Goal: Transaction & Acquisition: Subscribe to service/newsletter

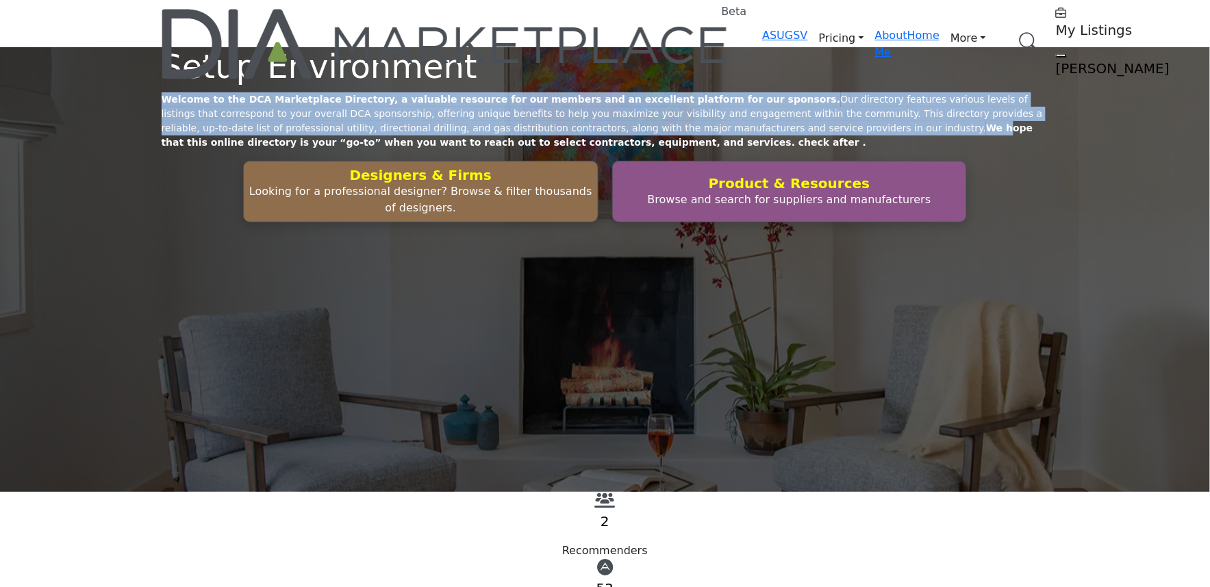
drag, startPoint x: 781, startPoint y: 268, endPoint x: 169, endPoint y: 128, distance: 628.0
click at [169, 128] on div "Setup Environment Welcome to the DCA Marketplace Directory, a valuable resource…" at bounding box center [605, 269] width 1210 height 445
click at [361, 138] on div "Setup Environment Welcome to the DCA Marketplace Directory, a valuable resource…" at bounding box center [605, 269] width 1210 height 445
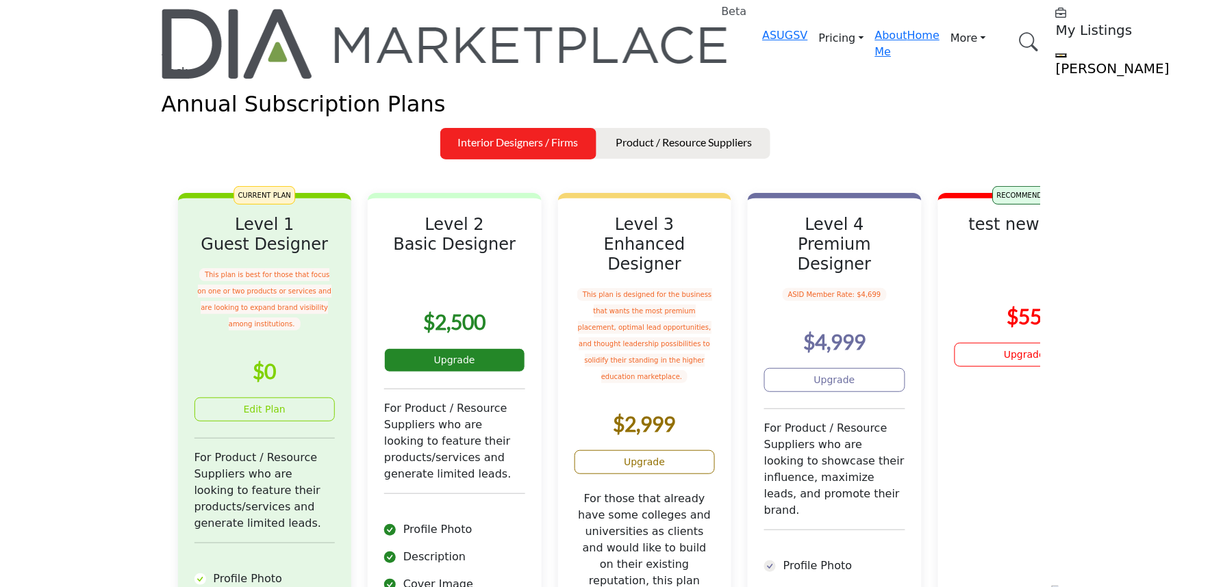
click at [525, 372] on link "Upgrade" at bounding box center [454, 361] width 141 height 24
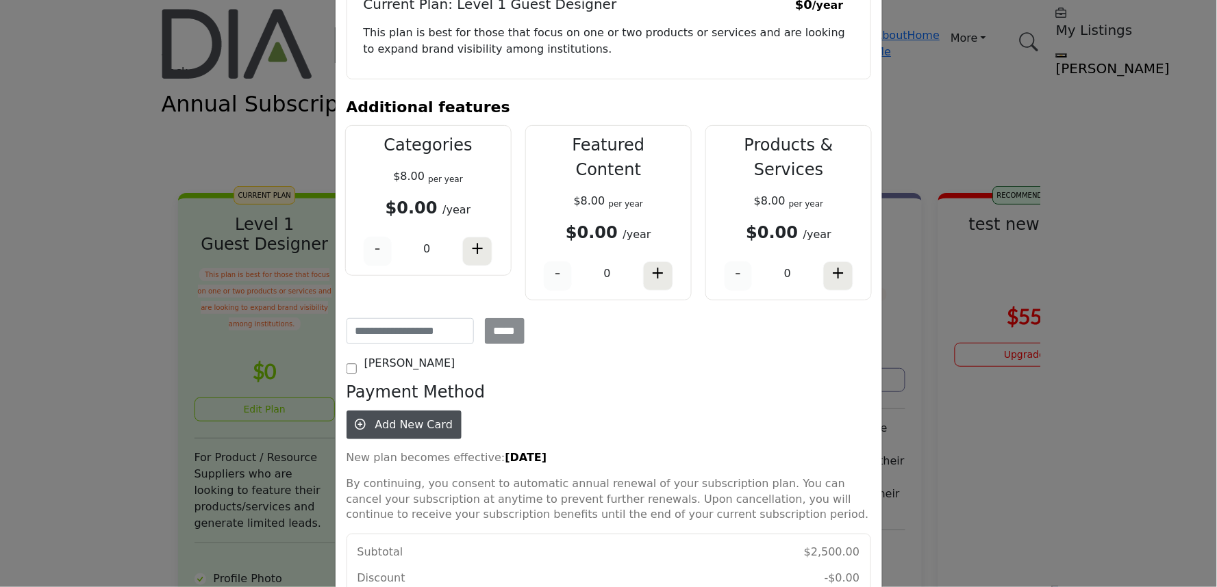
scroll to position [162, 0]
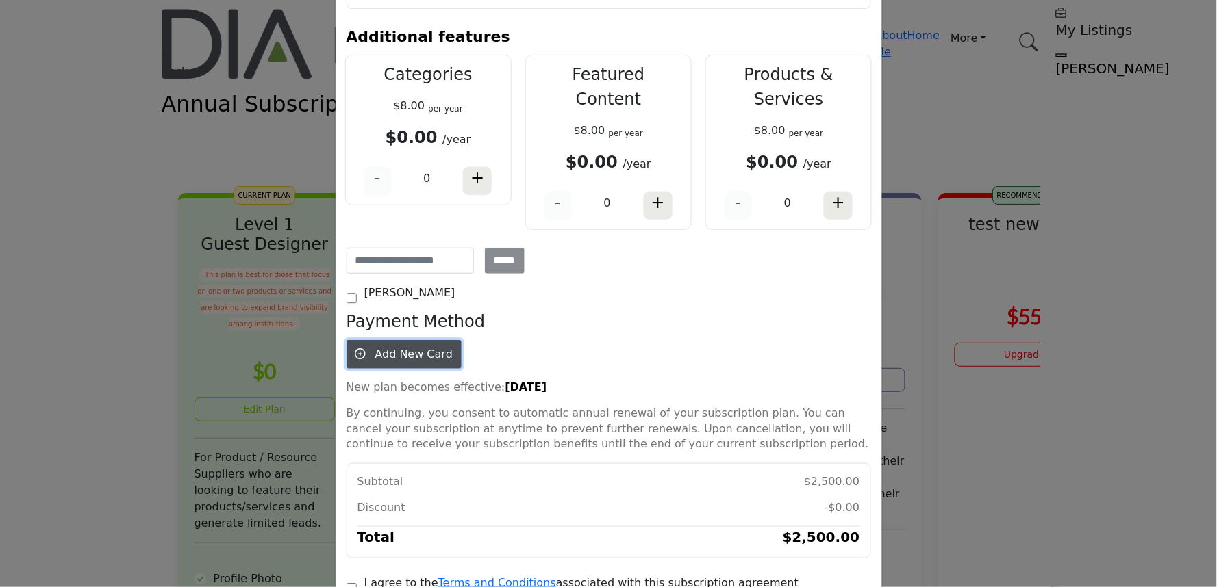
click at [388, 348] on span "Add New Card" at bounding box center [413, 354] width 77 height 13
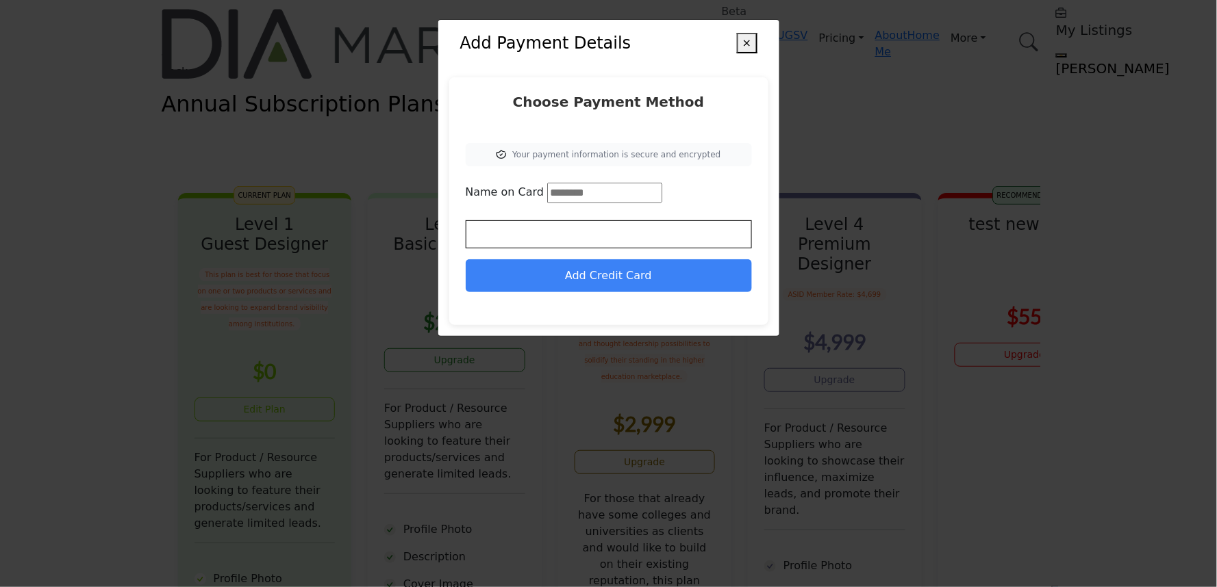
click at [573, 197] on input "Name on Card" at bounding box center [604, 193] width 115 height 21
type input "**"
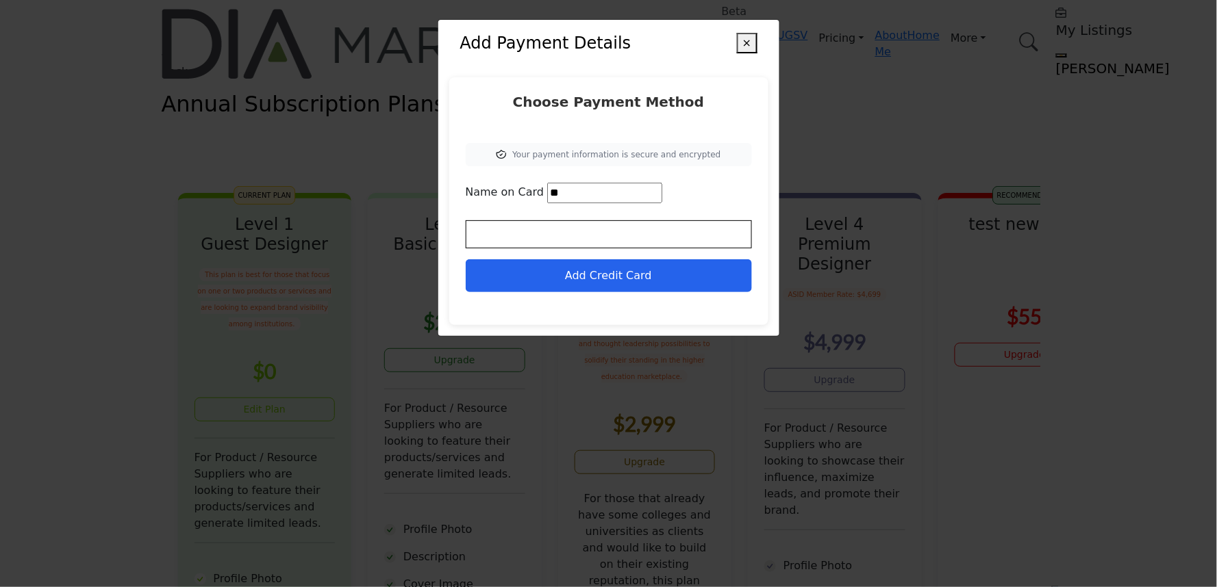
click at [569, 286] on button "Add Credit Card" at bounding box center [609, 275] width 286 height 33
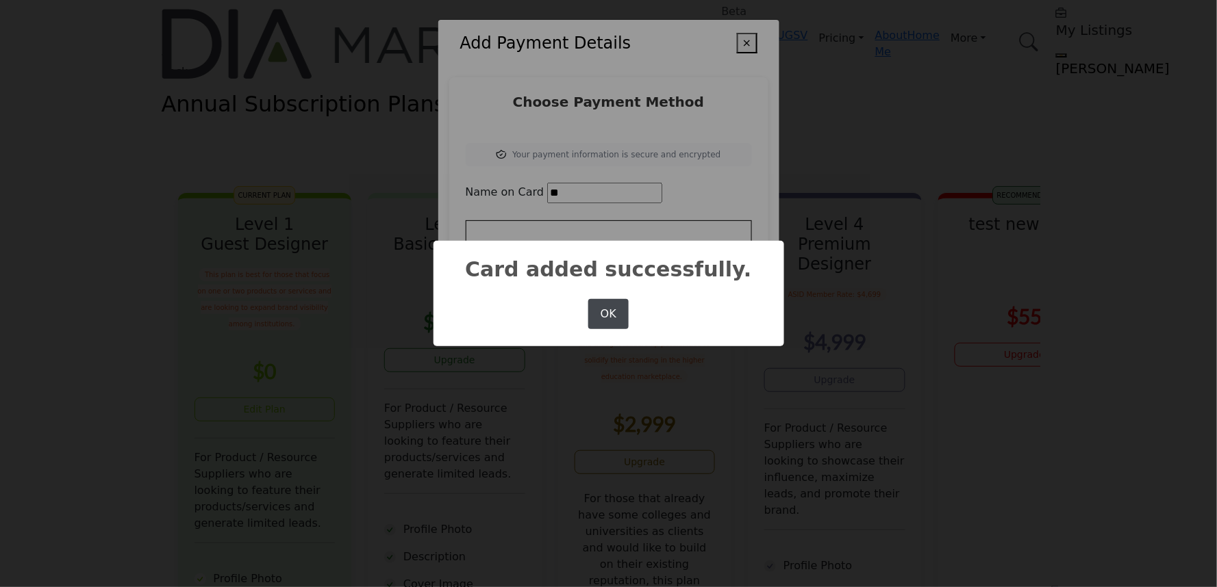
click at [619, 313] on button "OK" at bounding box center [608, 314] width 40 height 30
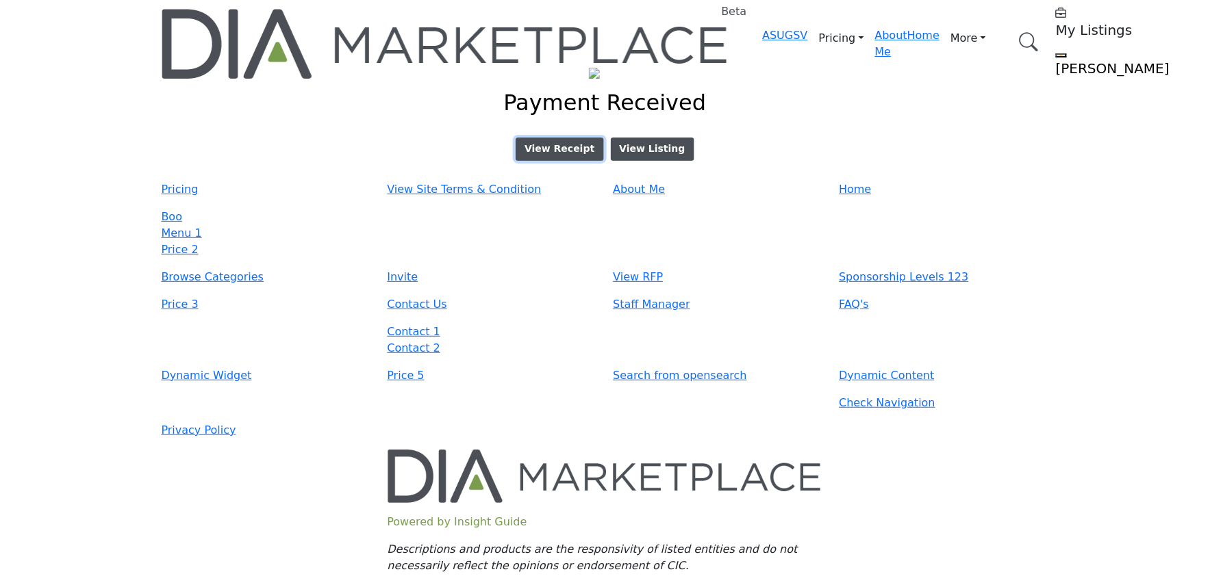
click at [555, 161] on link "View Receipt" at bounding box center [560, 149] width 88 height 23
click at [659, 161] on button "View Listing" at bounding box center [653, 149] width 84 height 23
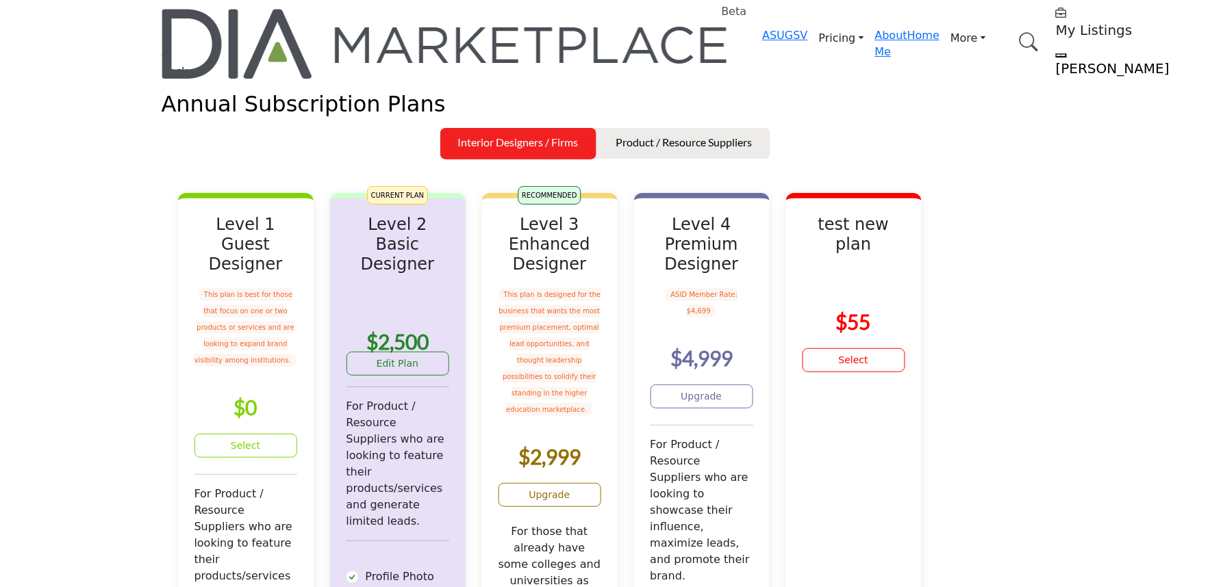
click at [577, 507] on link "Upgrade" at bounding box center [549, 495] width 103 height 24
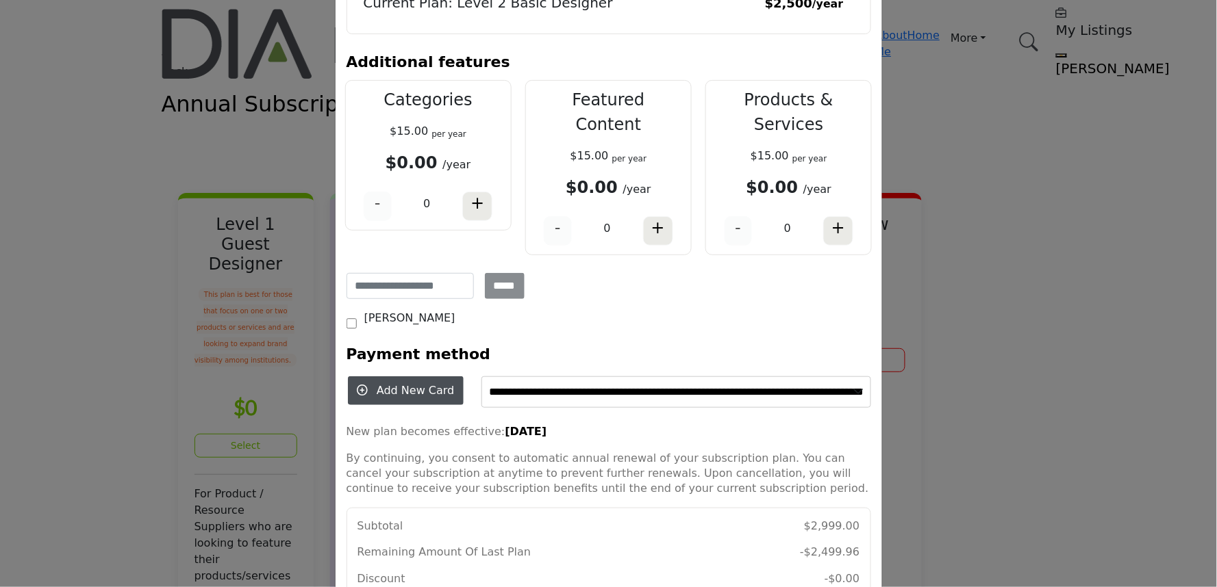
scroll to position [172, 0]
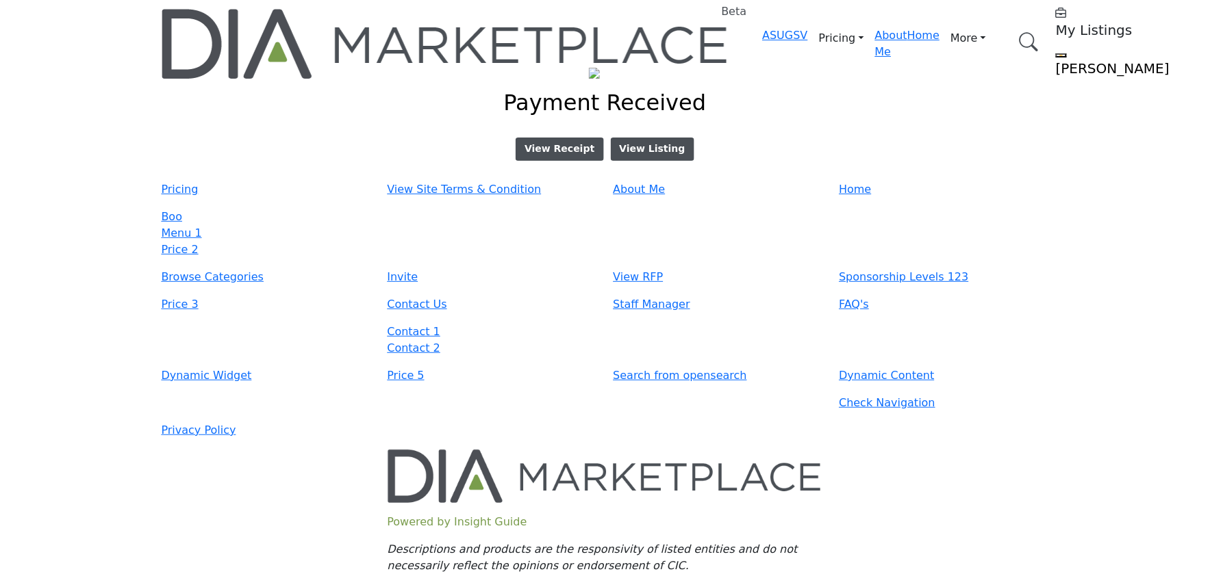
click at [558, 146] on div "Qty Item Status 1 Level 3 Enhanced Designer Completed $499.04 Total $499.04 Vie…" at bounding box center [605, 141] width 904 height 40
click at [553, 147] on div "Qty Item Status 1 Level 3 Enhanced Designer Completed $499.04 Total $499.04 Vie…" at bounding box center [605, 141] width 904 height 40
click at [550, 153] on link "View Receipt" at bounding box center [560, 149] width 88 height 23
click at [626, 161] on button "View Listing" at bounding box center [653, 149] width 84 height 23
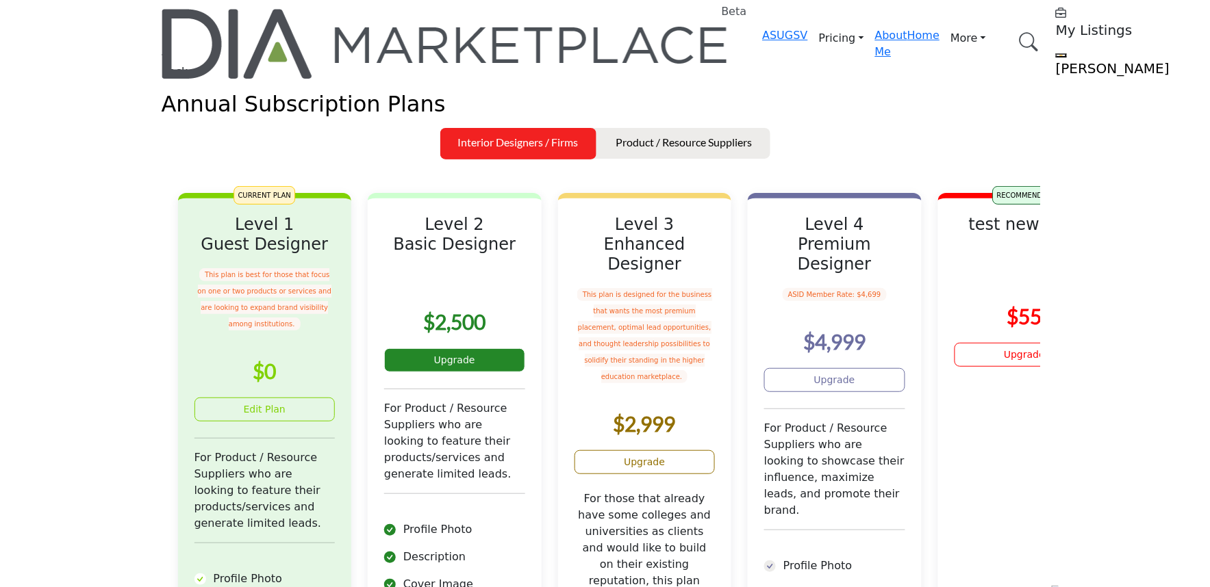
click at [481, 372] on link "Upgrade" at bounding box center [454, 361] width 141 height 24
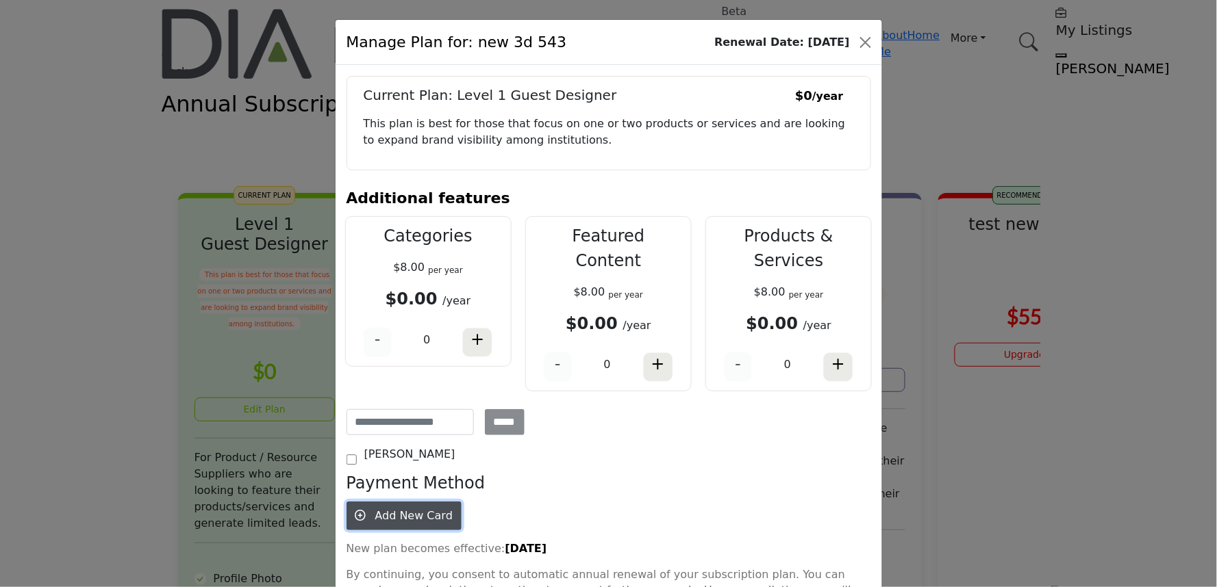
click at [375, 509] on span "Add New Card" at bounding box center [413, 515] width 77 height 13
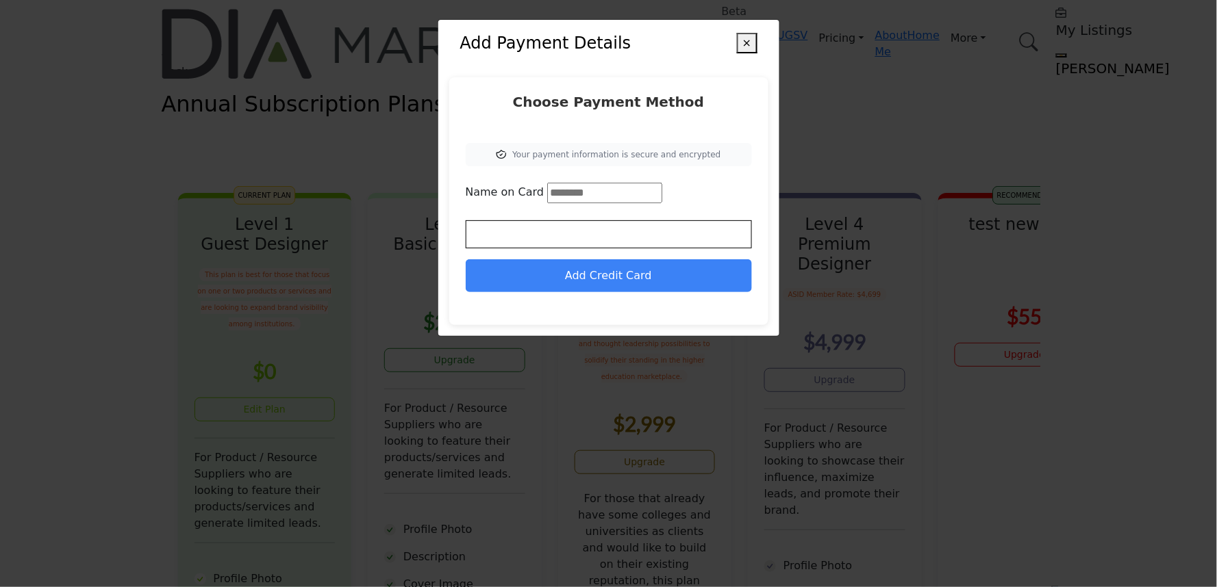
click at [559, 202] on input "Name on Card" at bounding box center [604, 193] width 115 height 21
type input "**"
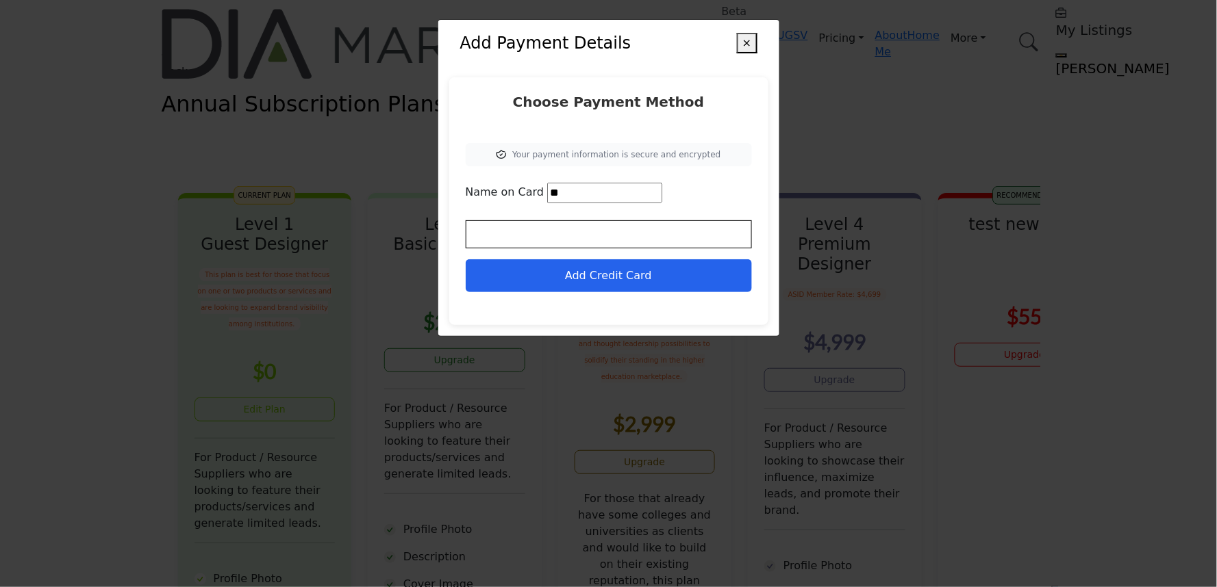
click at [596, 277] on button "Add Credit Card" at bounding box center [609, 275] width 286 height 33
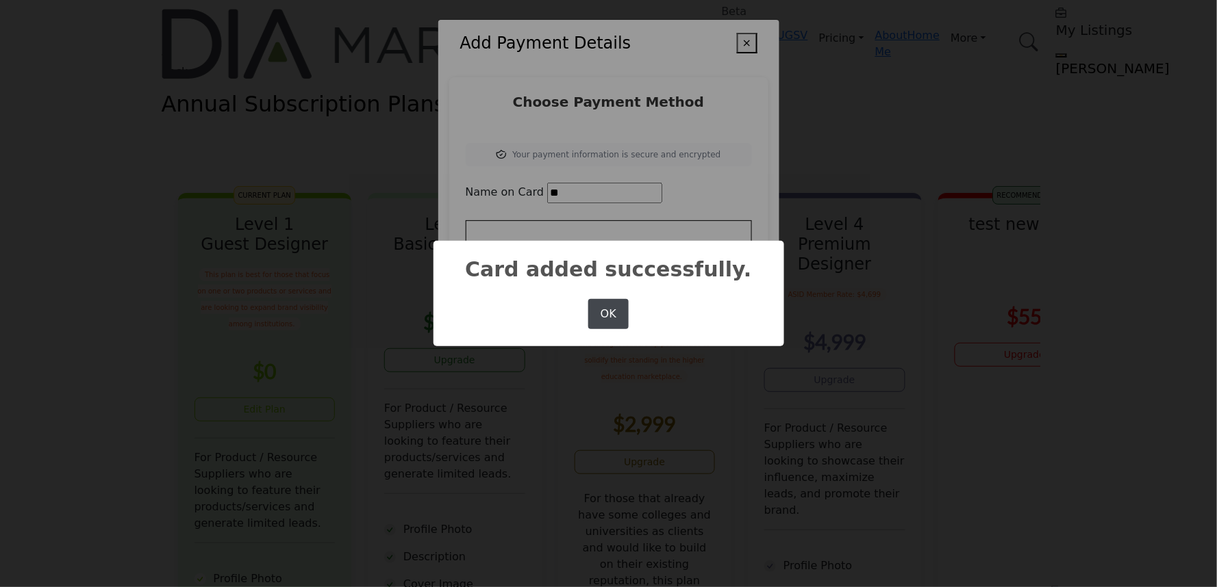
click at [604, 315] on button "OK" at bounding box center [608, 314] width 40 height 30
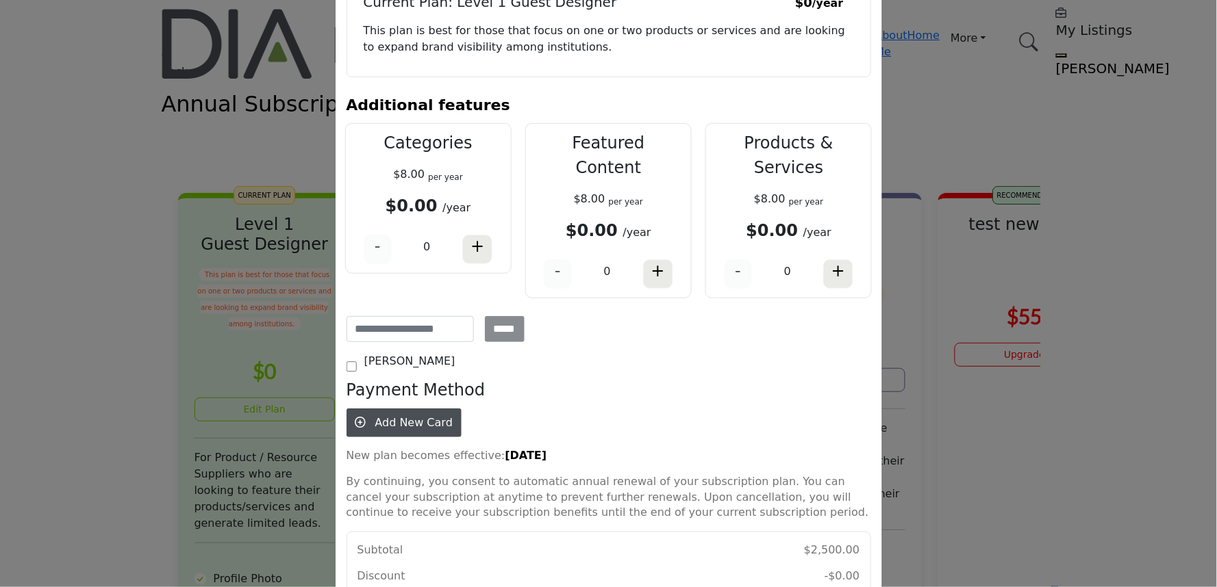
scroll to position [162, 0]
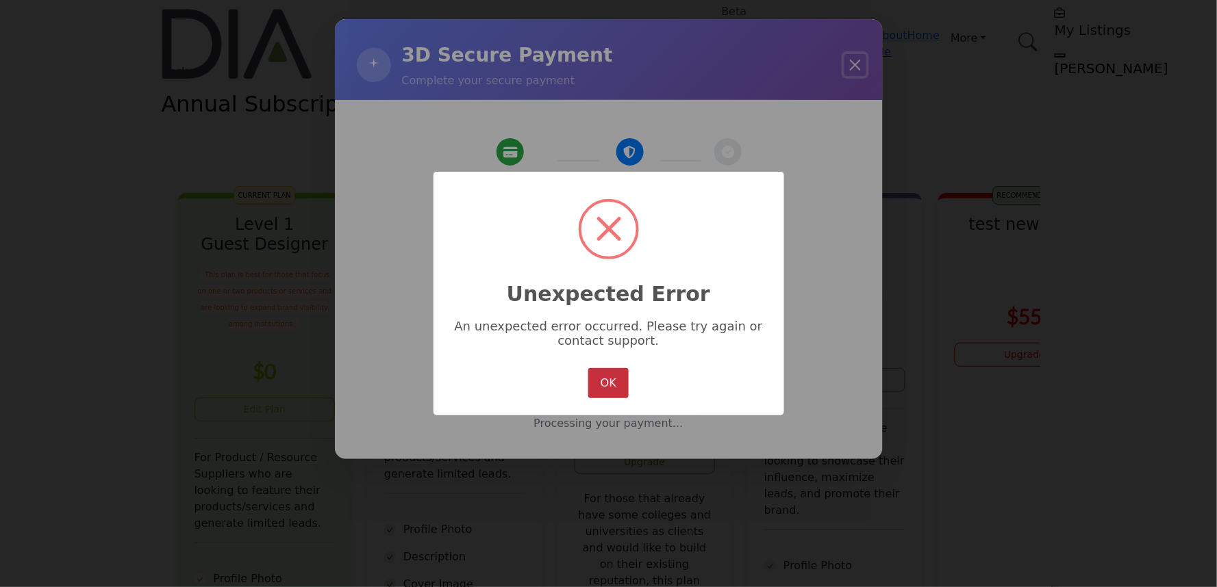
click at [604, 378] on button "OK" at bounding box center [608, 383] width 40 height 30
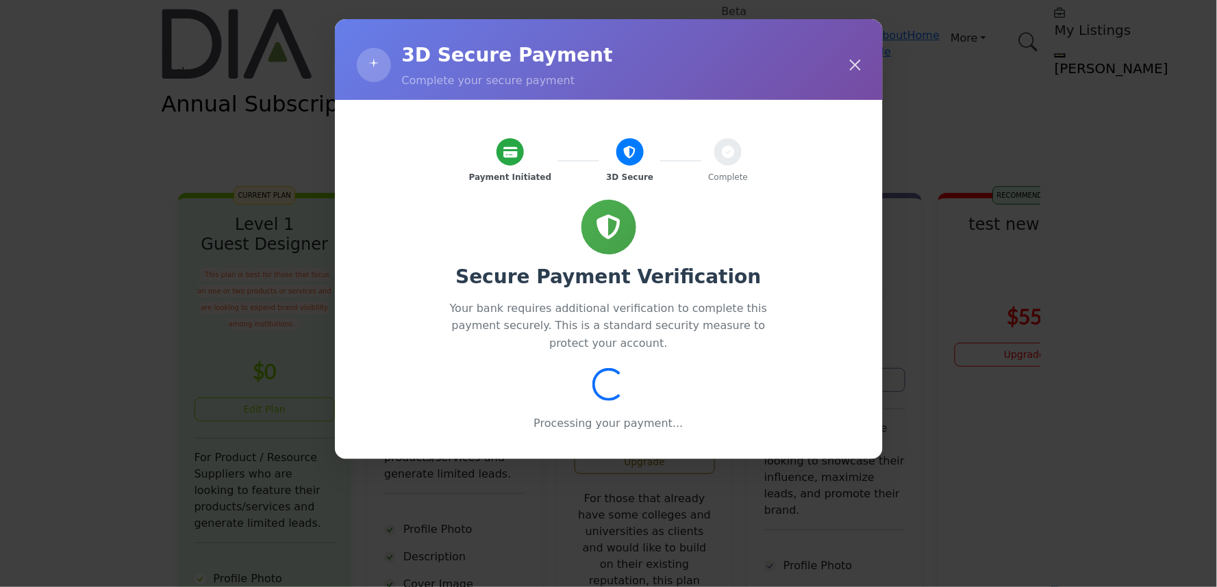
click at [640, 144] on div "3D Secure" at bounding box center [629, 160] width 47 height 45
click at [624, 146] on icon at bounding box center [630, 152] width 12 height 12
click at [624, 146] on icon at bounding box center [630, 152] width 13 height 13
click at [722, 146] on icon at bounding box center [728, 152] width 12 height 12
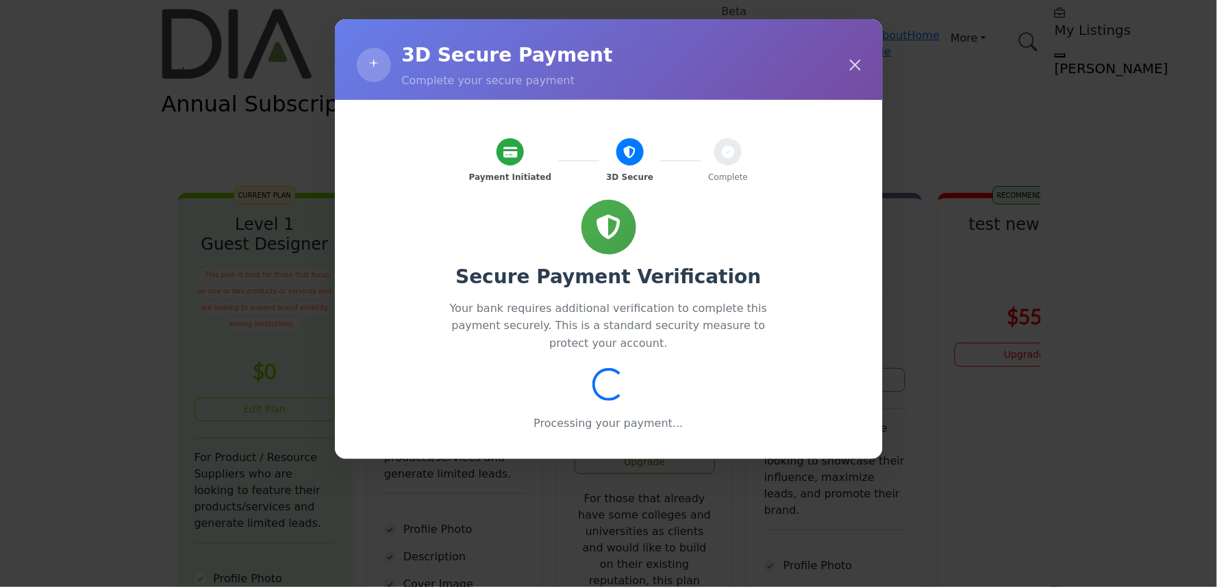
click at [722, 146] on icon at bounding box center [728, 152] width 12 height 12
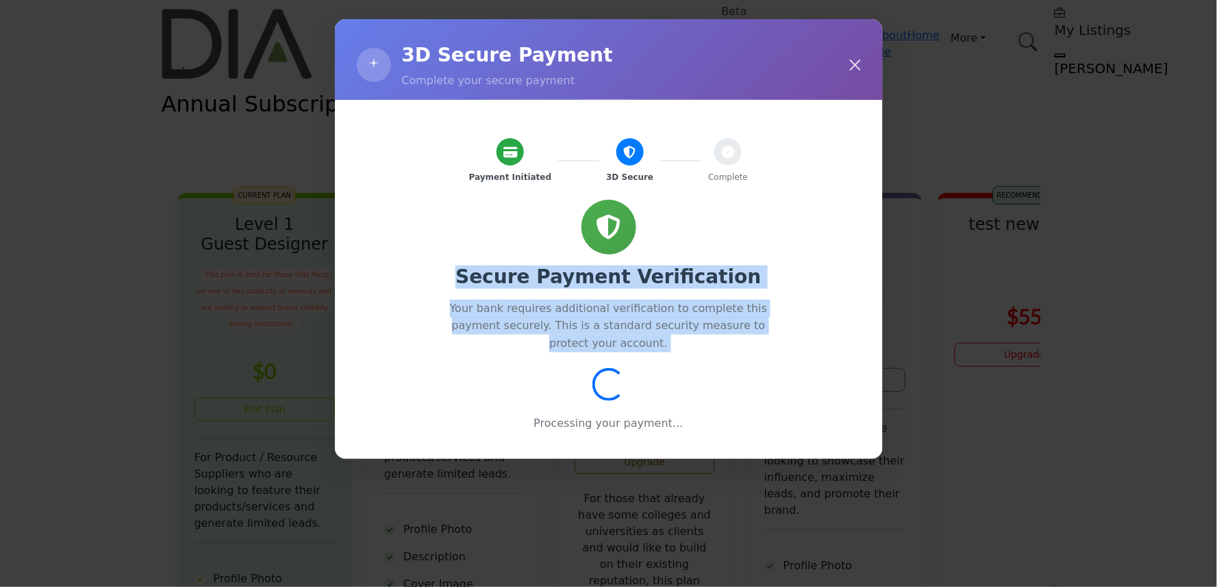
drag, startPoint x: 461, startPoint y: 264, endPoint x: 702, endPoint y: 356, distance: 258.5
click at [702, 356] on div "Secure Payment Verification Your bank requires additional verification to compl…" at bounding box center [608, 316] width 515 height 232
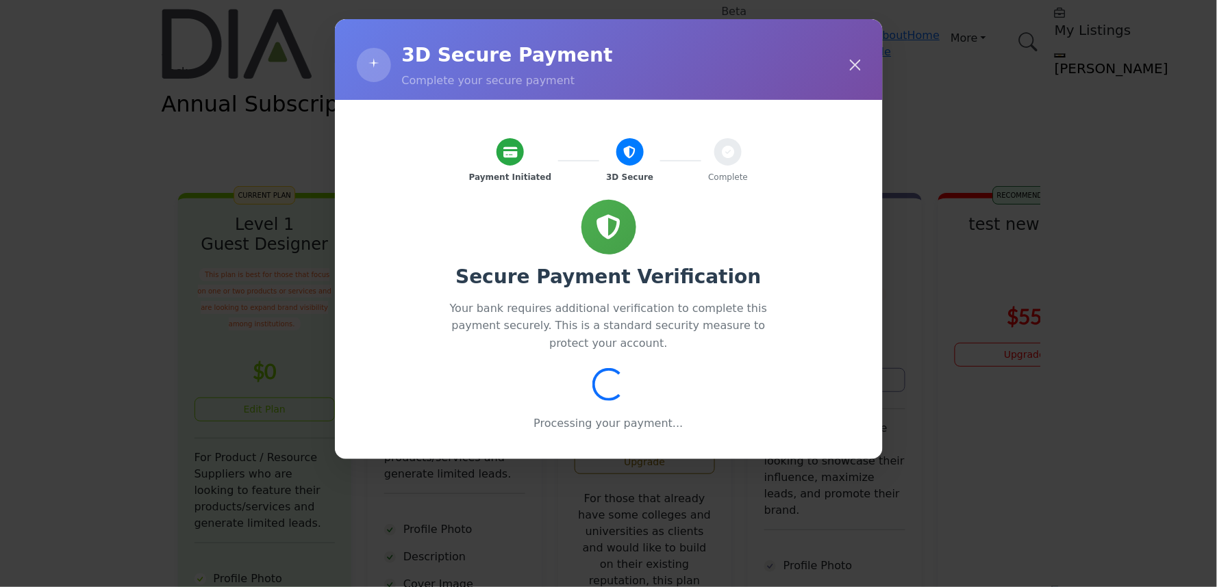
click at [624, 416] on p "Processing your payment..." at bounding box center [608, 424] width 515 height 16
click at [859, 62] on button "button" at bounding box center [855, 65] width 22 height 22
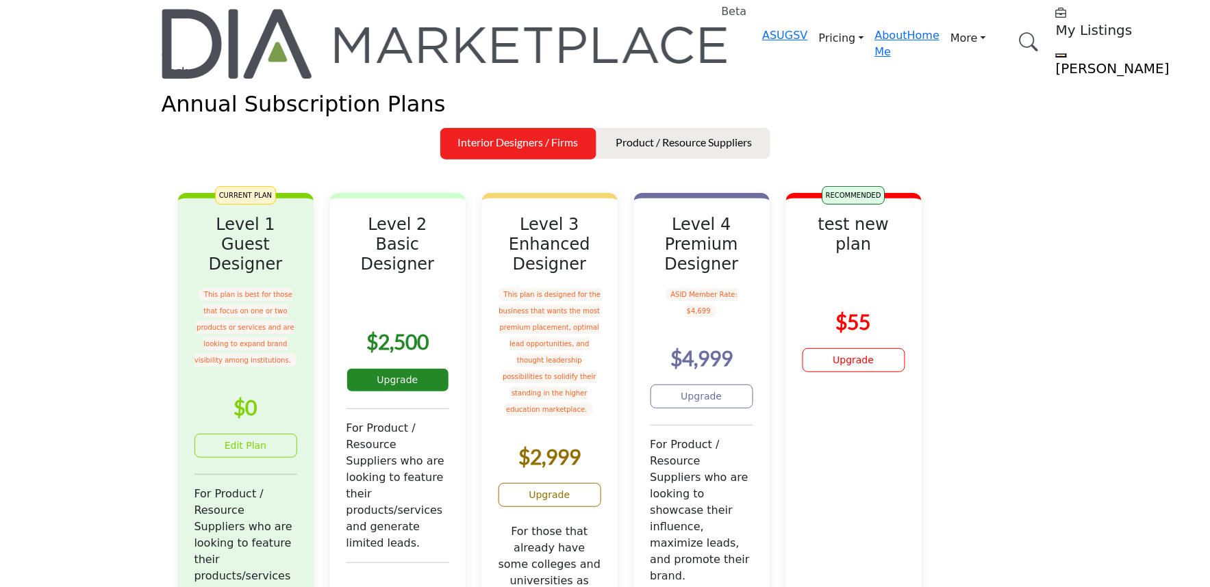
click at [432, 392] on link "Upgrade" at bounding box center [397, 380] width 103 height 24
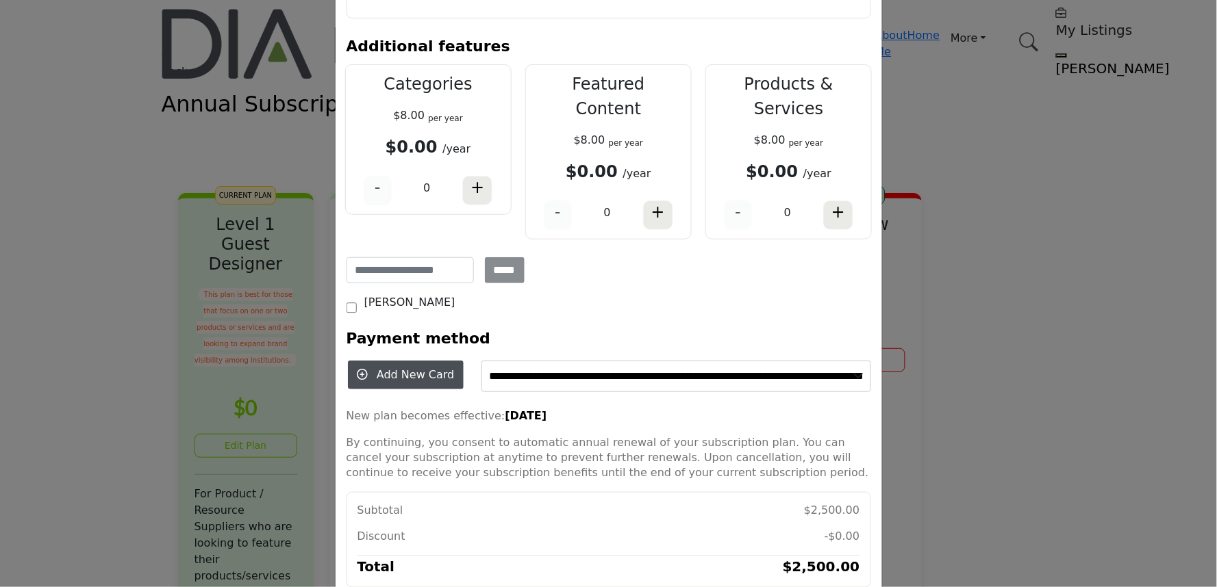
scroll to position [186, 0]
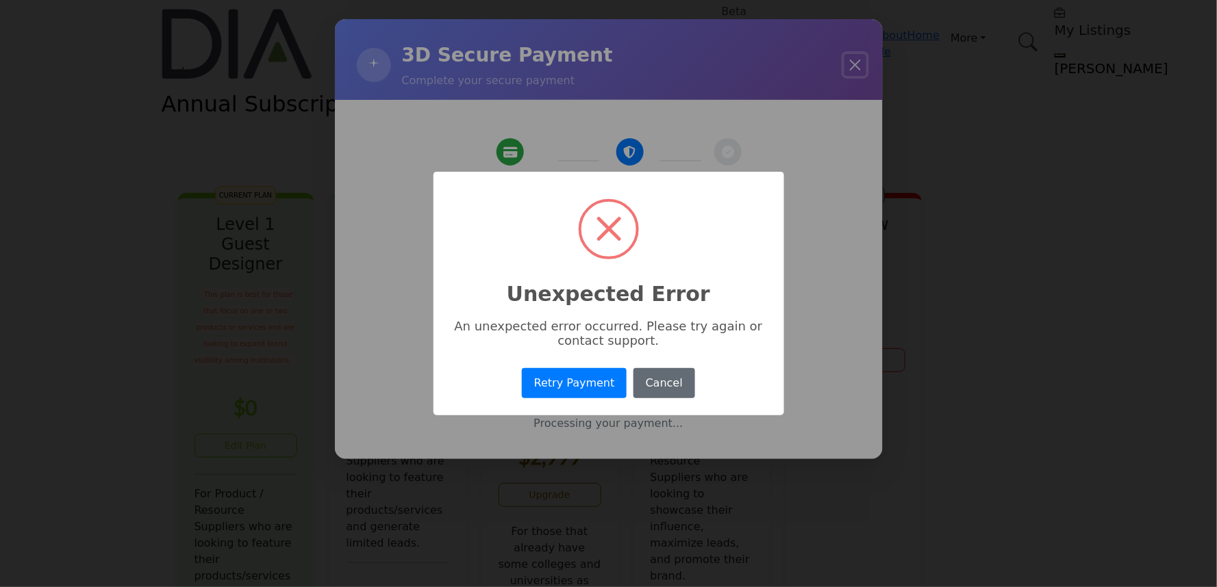
click at [646, 371] on button "Cancel" at bounding box center [663, 383] width 61 height 30
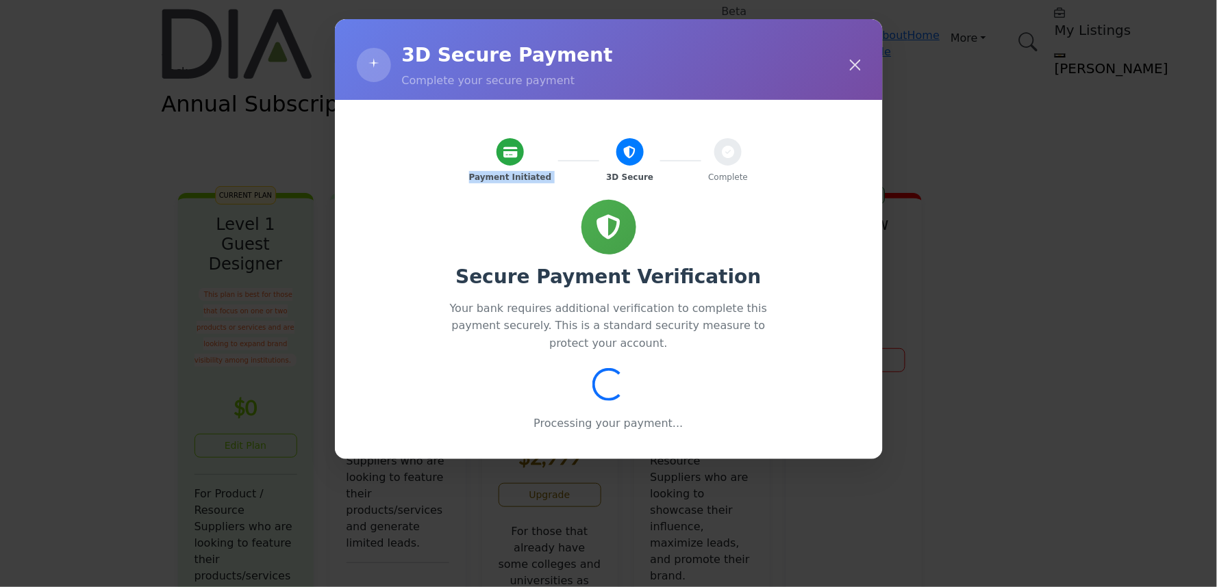
drag, startPoint x: 494, startPoint y: 137, endPoint x: 587, endPoint y: 169, distance: 99.2
click at [587, 169] on div "Payment Initiated 3D Secure Complete" at bounding box center [608, 160] width 515 height 45
click at [505, 138] on div at bounding box center [509, 151] width 27 height 27
drag, startPoint x: 875, startPoint y: 40, endPoint x: 858, endPoint y: 57, distance: 24.2
click at [874, 40] on div "3D Secure Payment Complete your secure payment" at bounding box center [609, 59] width 548 height 81
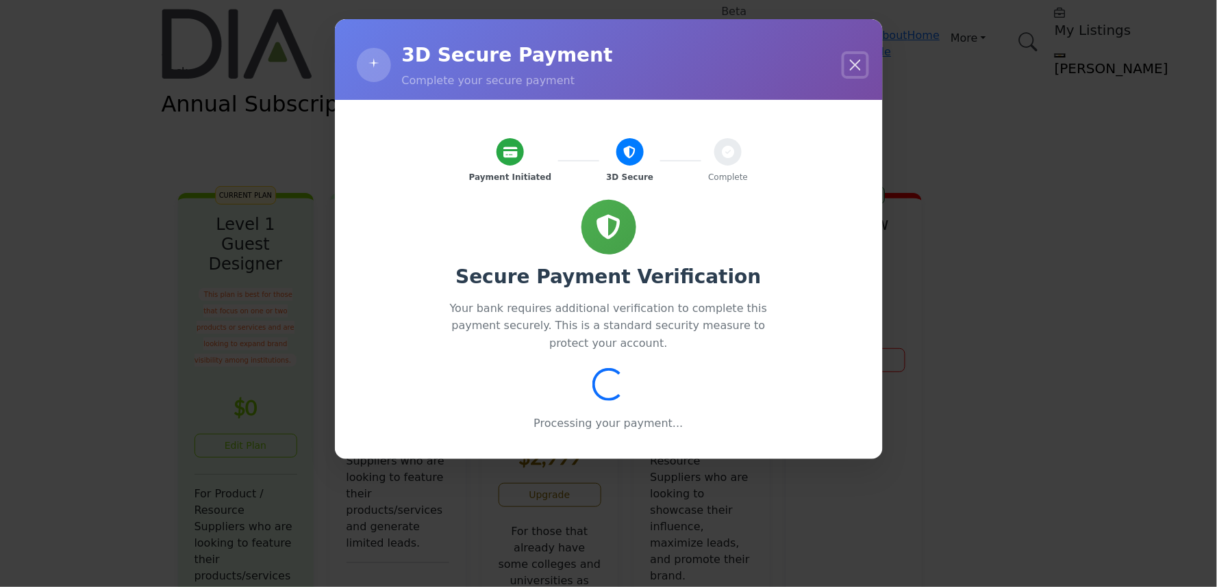
click at [852, 64] on button "button" at bounding box center [855, 65] width 22 height 22
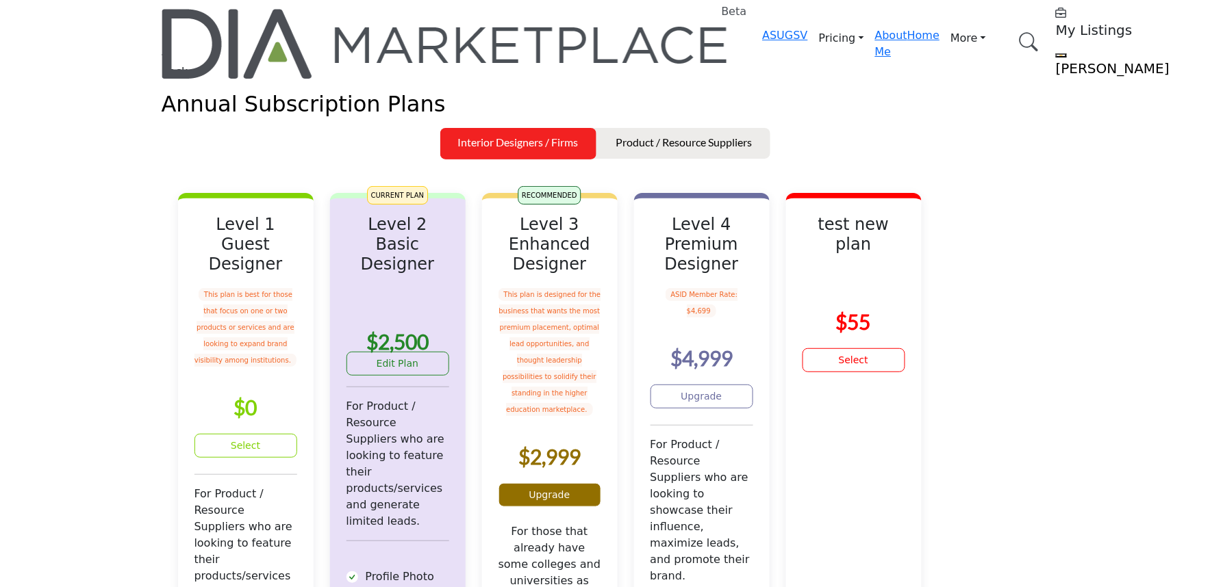
click at [585, 507] on link "Upgrade" at bounding box center [549, 495] width 103 height 24
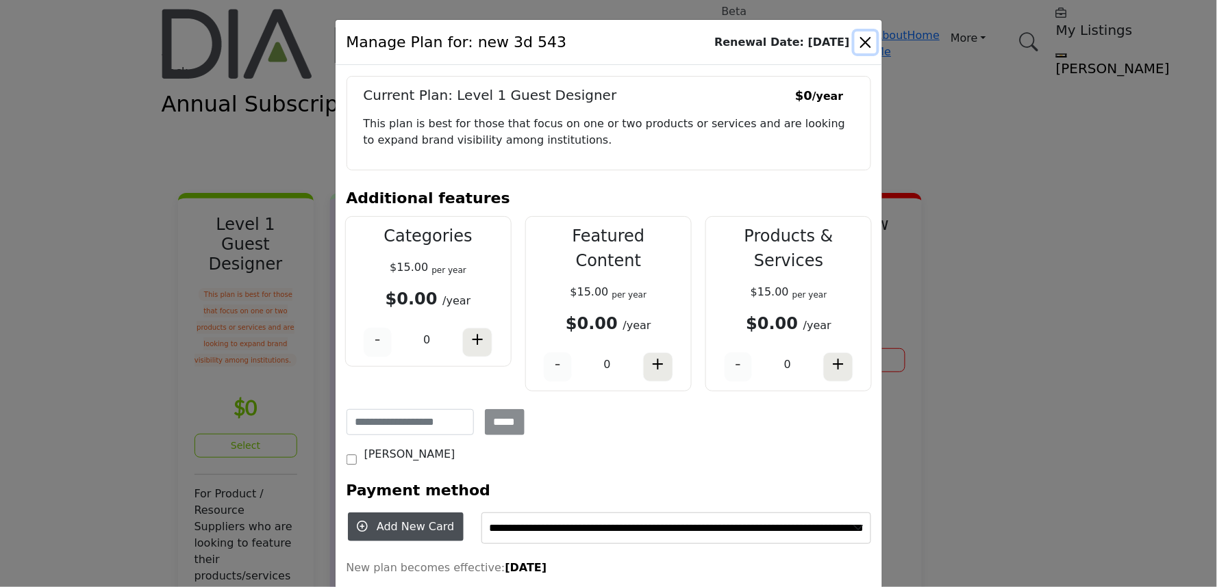
click at [864, 36] on button "Close" at bounding box center [865, 42] width 22 height 22
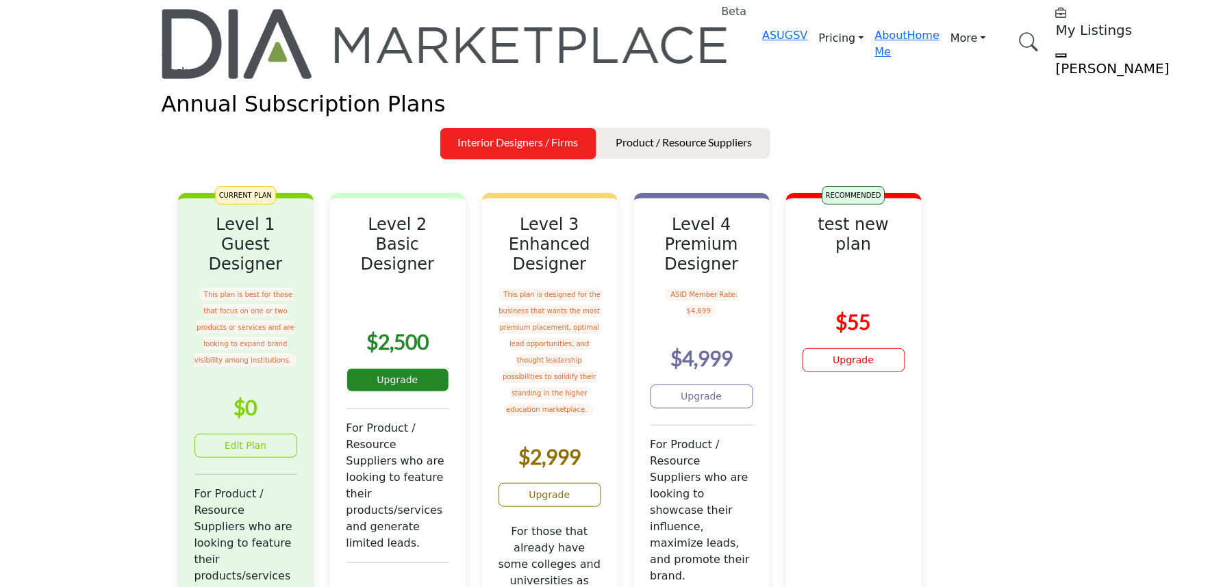
click at [444, 392] on link "Upgrade" at bounding box center [397, 380] width 103 height 24
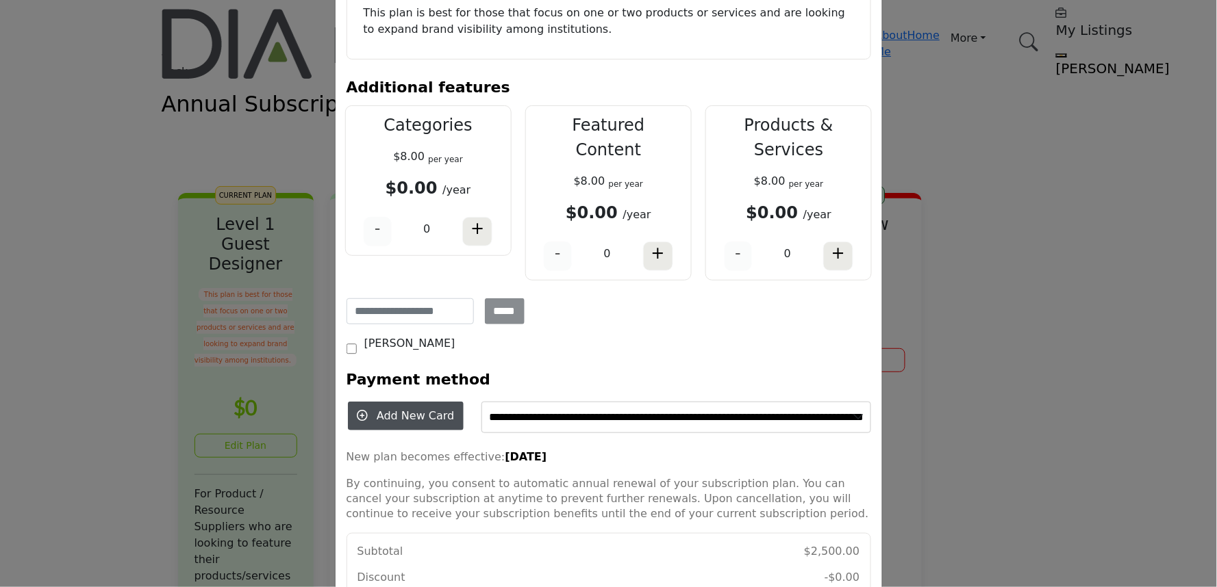
scroll to position [186, 0]
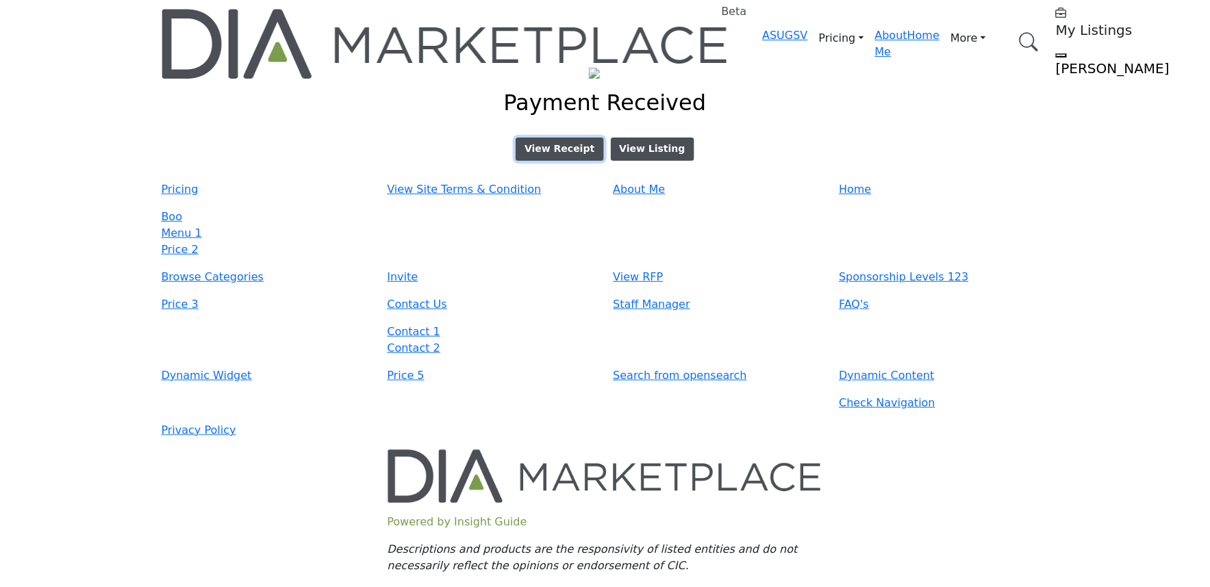
click at [544, 161] on link "View Receipt" at bounding box center [560, 149] width 88 height 23
click at [632, 161] on button "View Listing" at bounding box center [653, 149] width 84 height 23
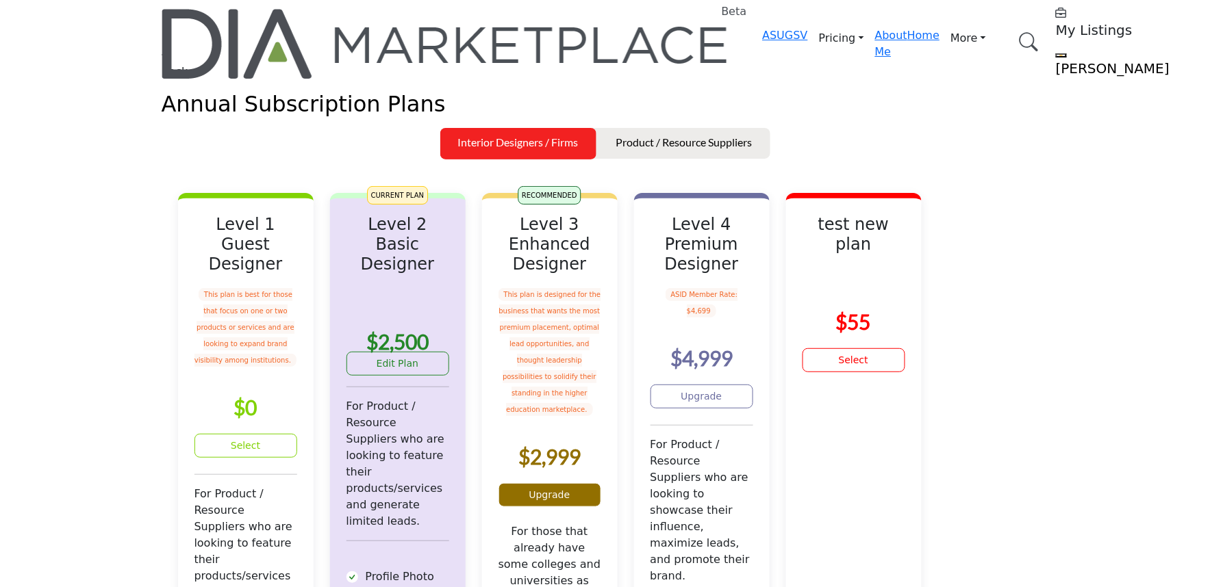
click at [582, 507] on link "Upgrade" at bounding box center [549, 495] width 103 height 24
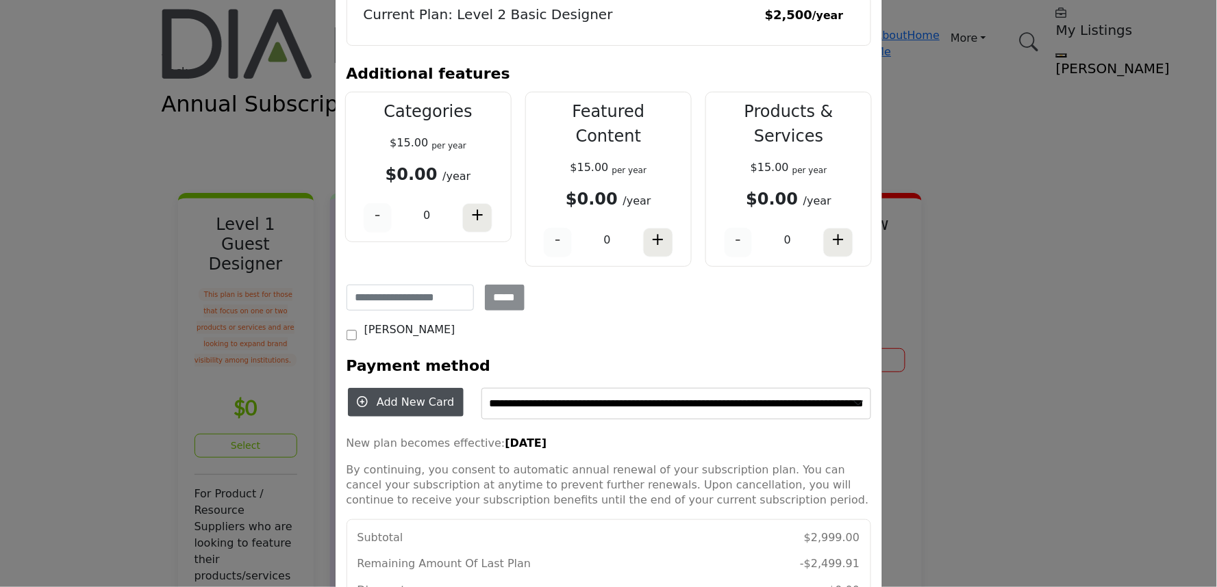
scroll to position [172, 0]
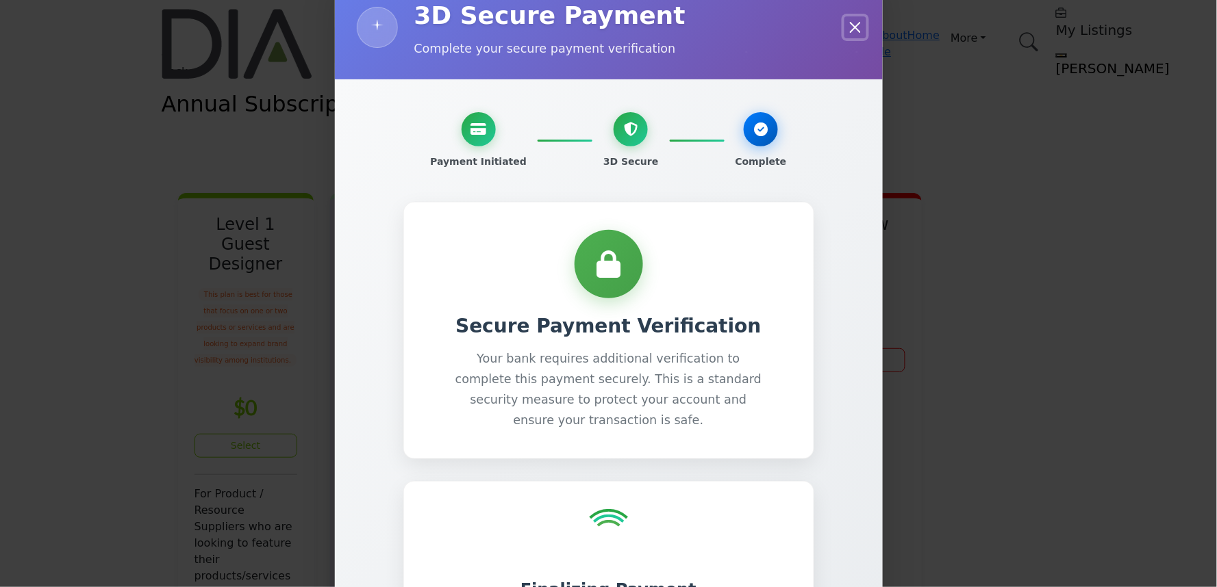
scroll to position [93, 0]
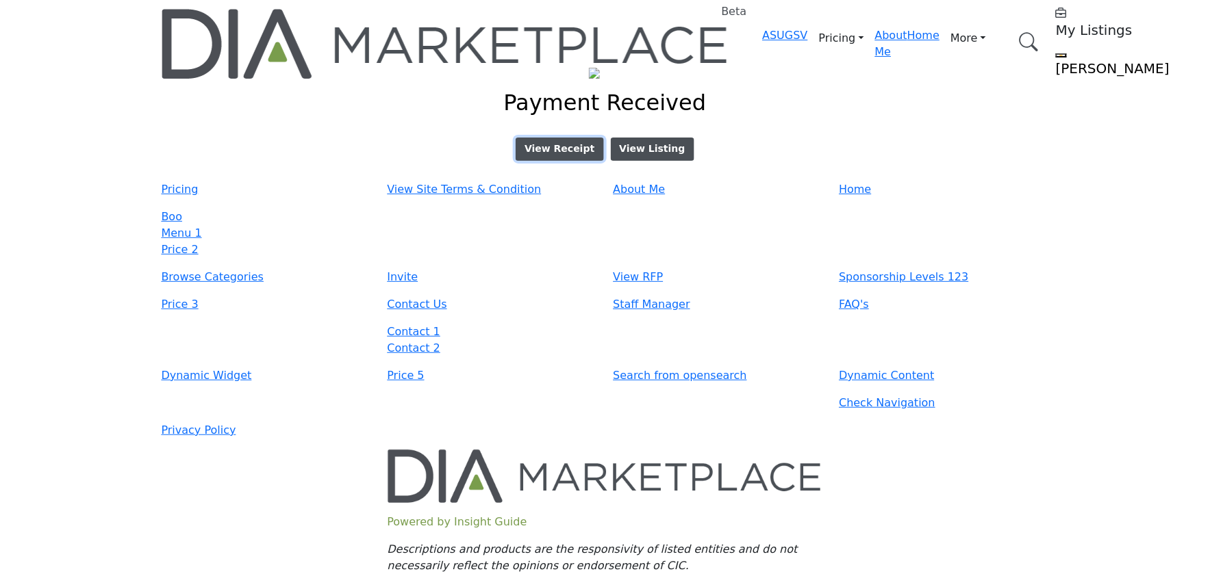
click at [546, 161] on link "View Receipt" at bounding box center [560, 149] width 88 height 23
click at [651, 161] on button "View Listing" at bounding box center [653, 149] width 84 height 23
click at [438, 181] on main "Invite Supplier Invite Supplier Invite Supplier Invite Supplier" at bounding box center [605, 114] width 1210 height 134
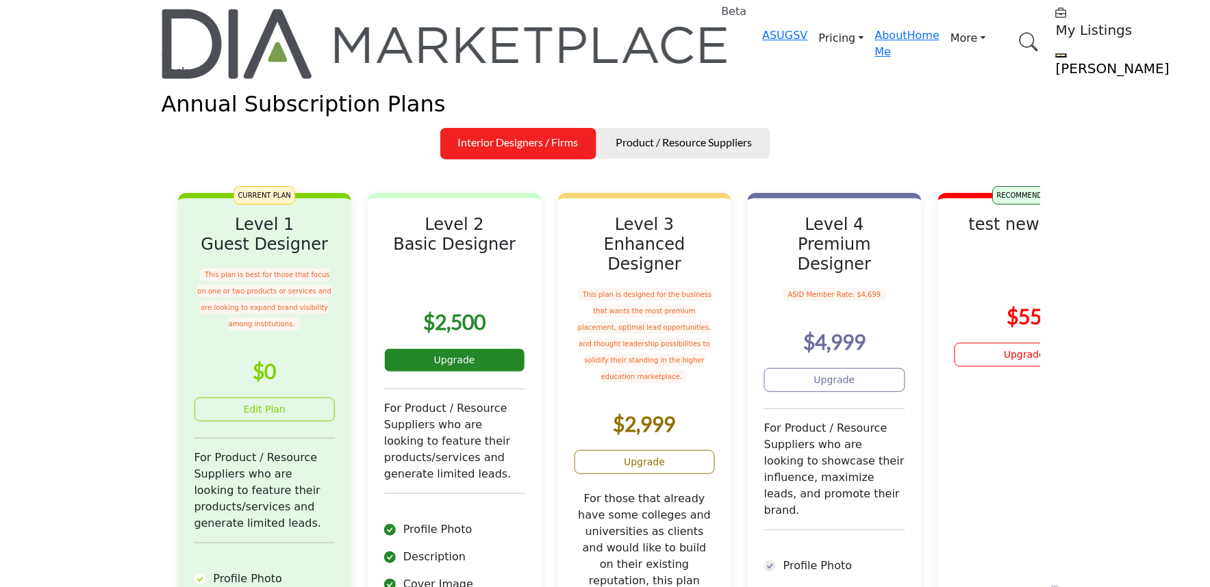
click at [484, 372] on link "Upgrade" at bounding box center [454, 361] width 141 height 24
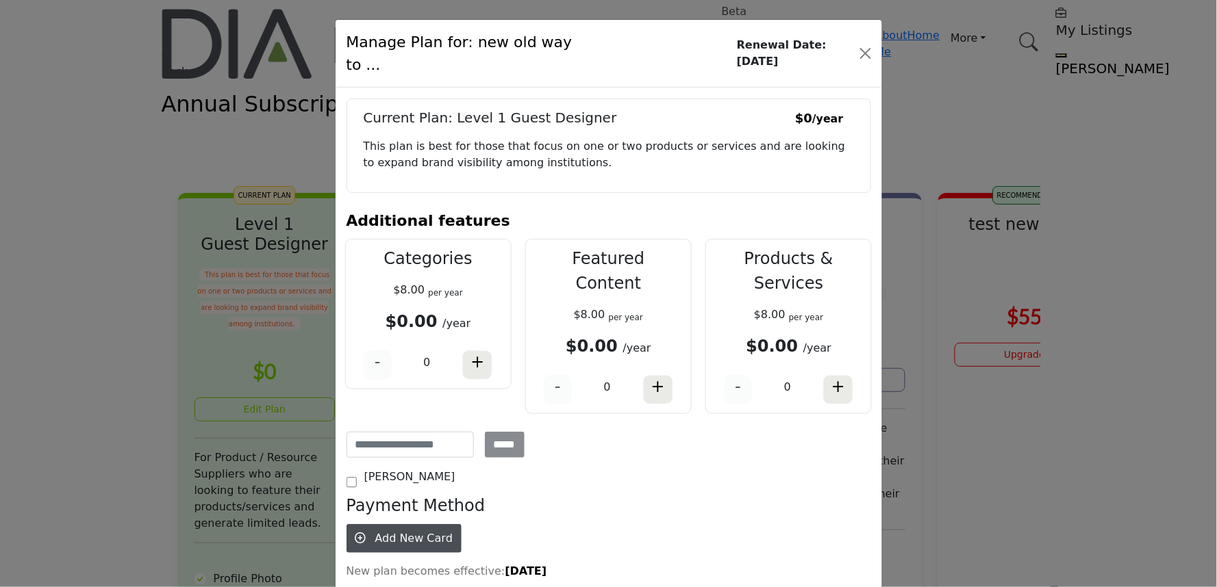
click at [377, 524] on div "Add New Card" at bounding box center [406, 544] width 136 height 40
click at [377, 524] on button "Add New Card" at bounding box center [404, 538] width 116 height 29
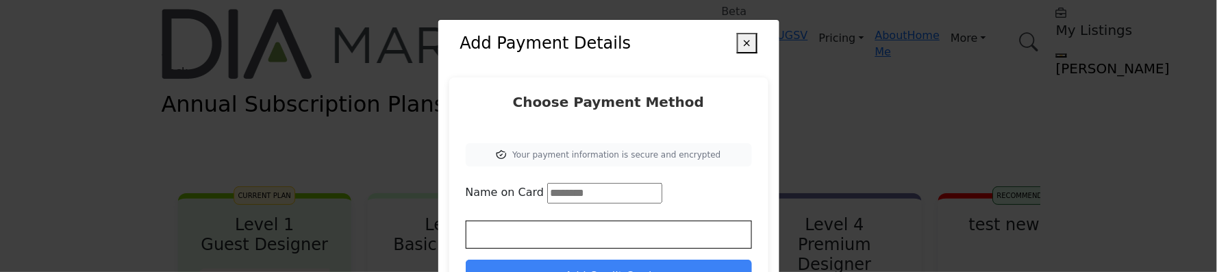
click at [742, 38] on button "×" at bounding box center [747, 43] width 20 height 21
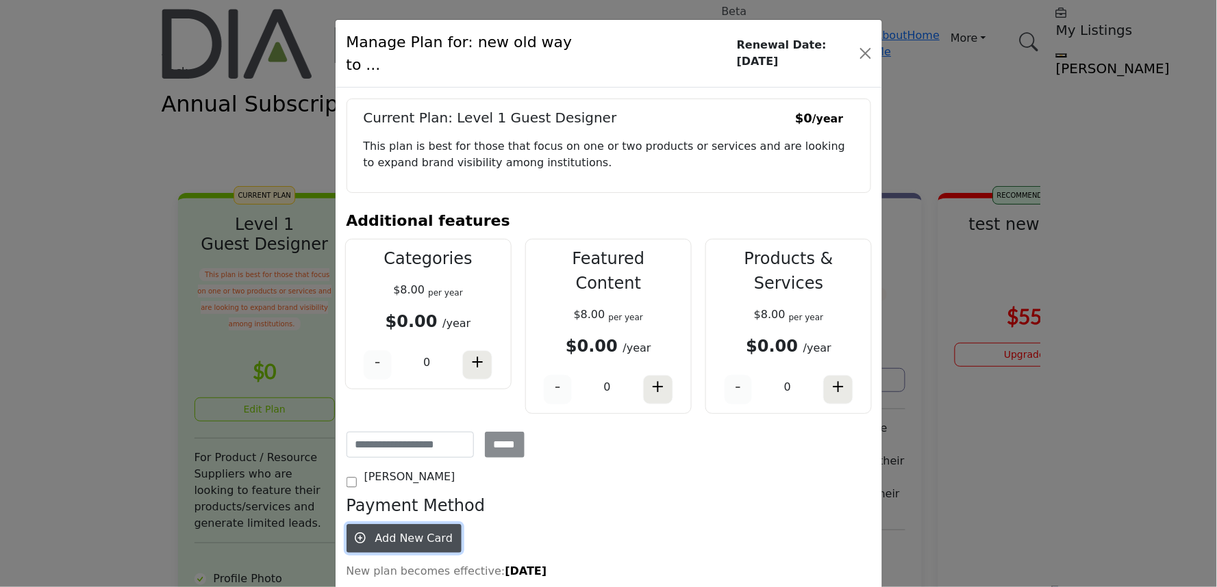
click at [385, 532] on span "Add New Card" at bounding box center [413, 538] width 77 height 13
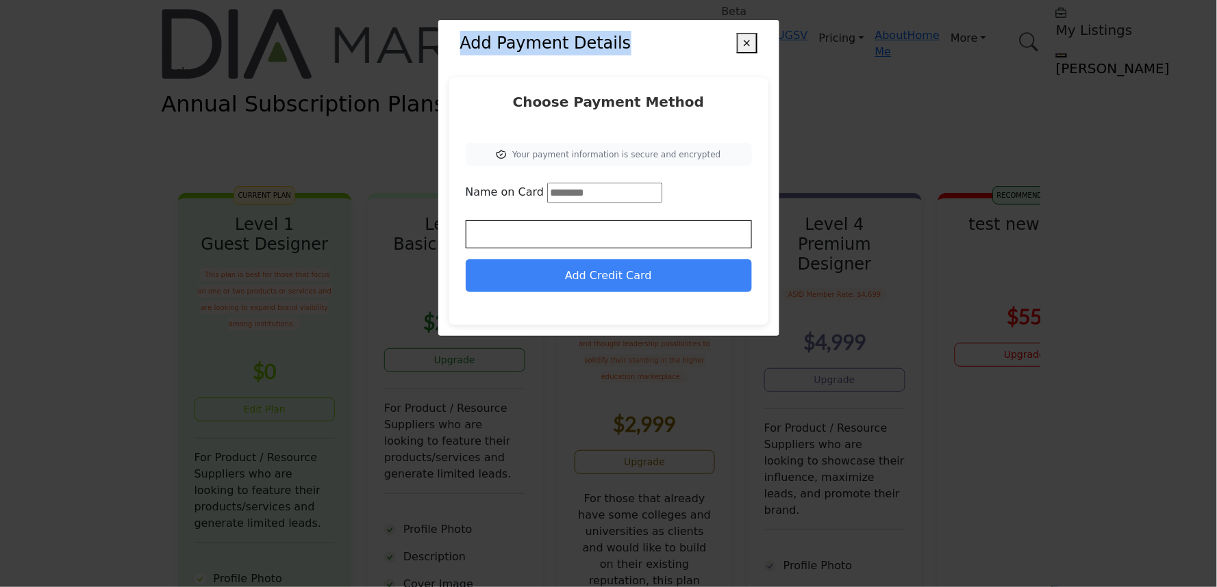
drag, startPoint x: 633, startPoint y: 48, endPoint x: 456, endPoint y: 40, distance: 176.8
click at [456, 40] on div "Add Payment Details ×" at bounding box center [608, 43] width 341 height 47
copy h2 "Add Payment Details"
click at [747, 37] on button "×" at bounding box center [747, 43] width 20 height 21
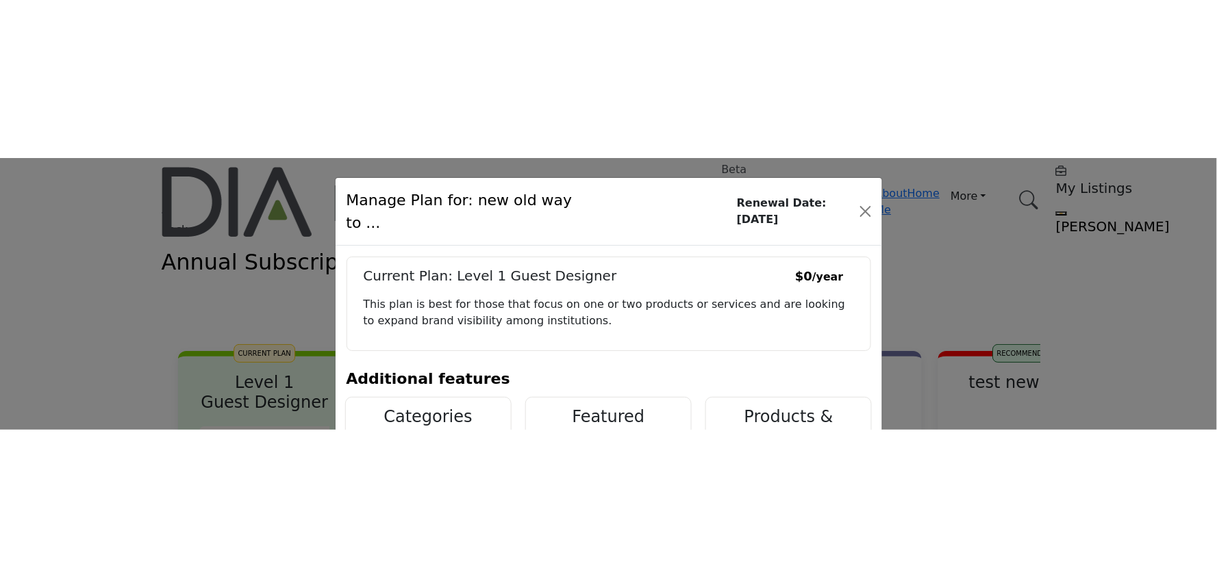
scroll to position [228, 0]
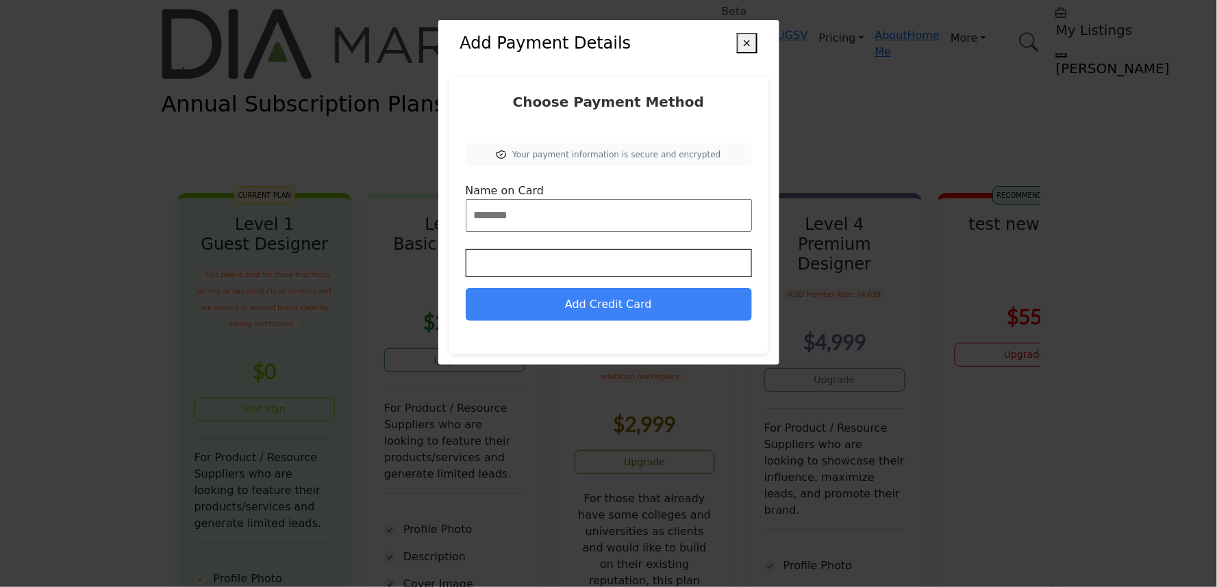
click at [544, 274] on div at bounding box center [609, 263] width 286 height 28
click at [748, 42] on button "×" at bounding box center [747, 43] width 20 height 21
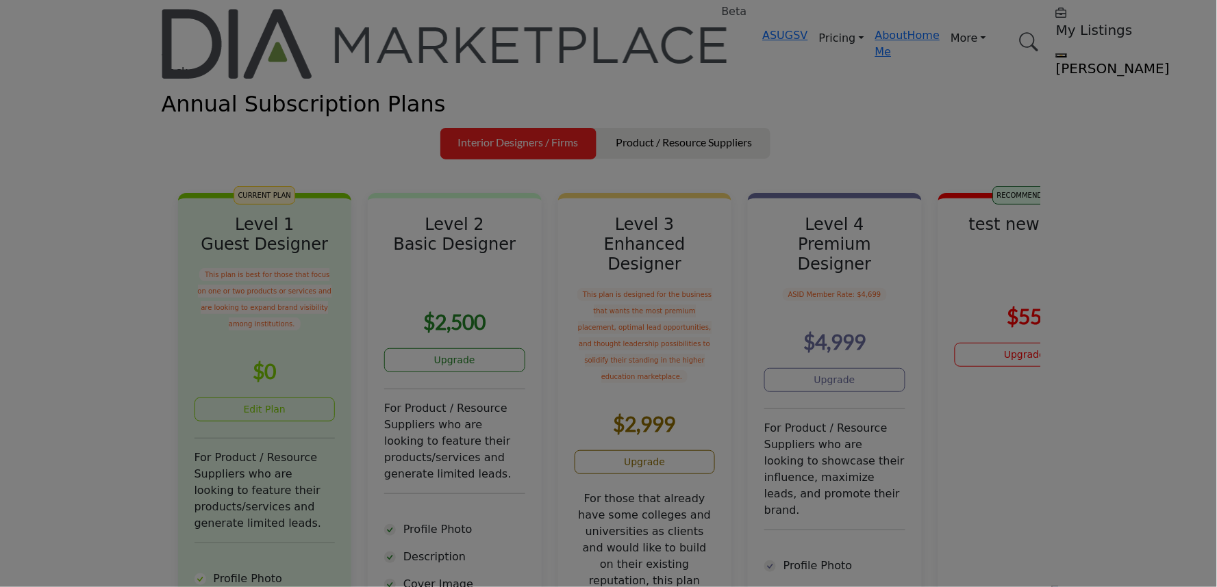
scroll to position [162, 0]
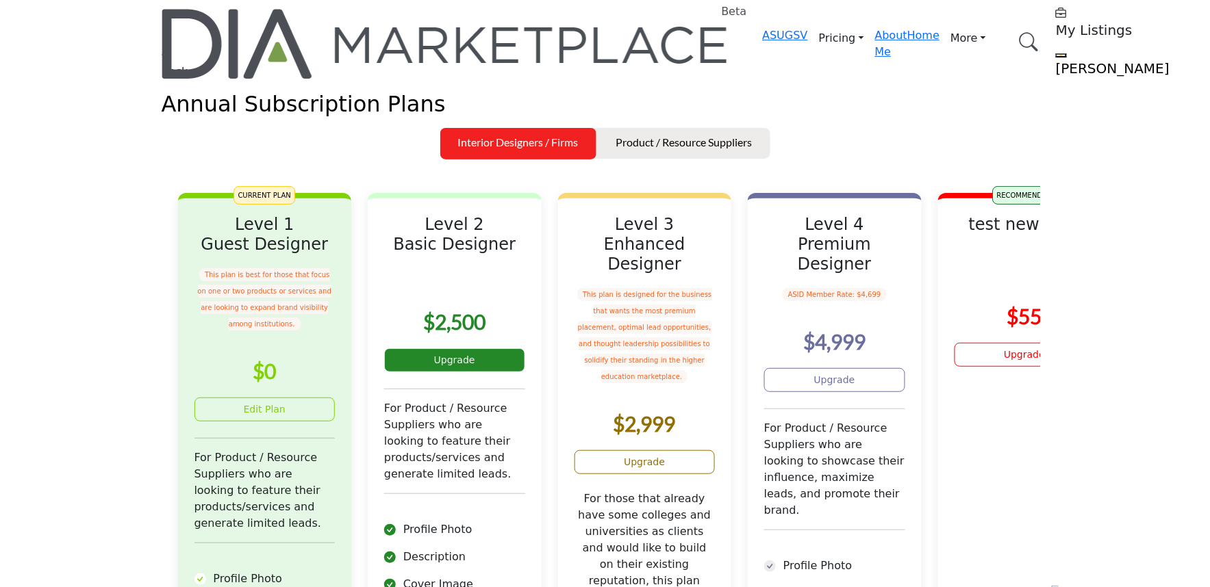
click at [491, 372] on link "Upgrade" at bounding box center [454, 361] width 141 height 24
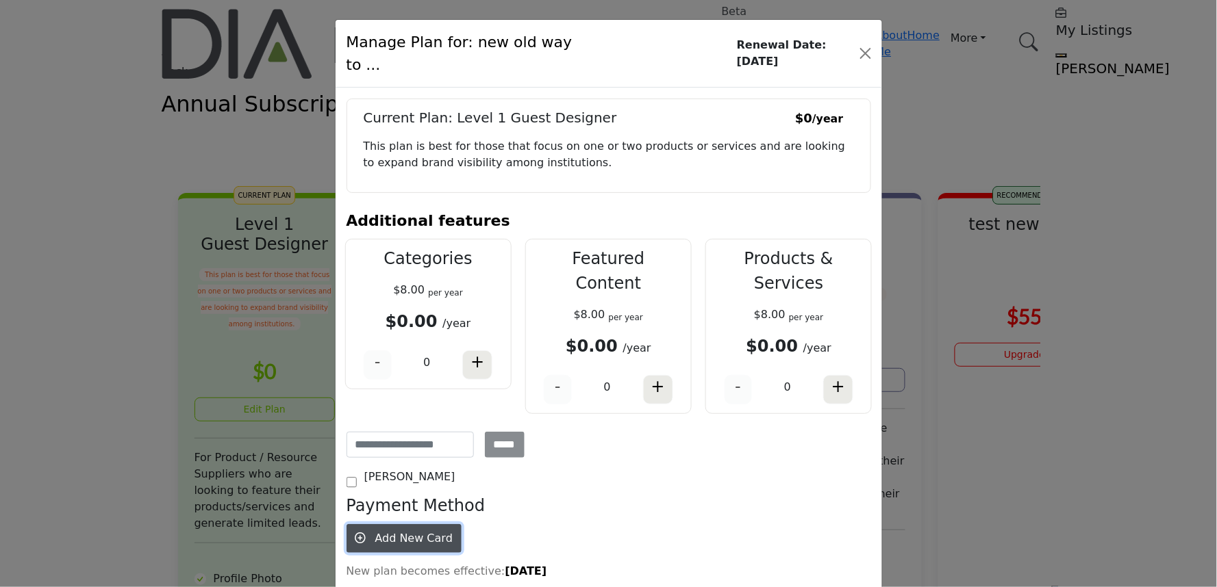
click at [408, 532] on span "Add New Card" at bounding box center [413, 538] width 77 height 13
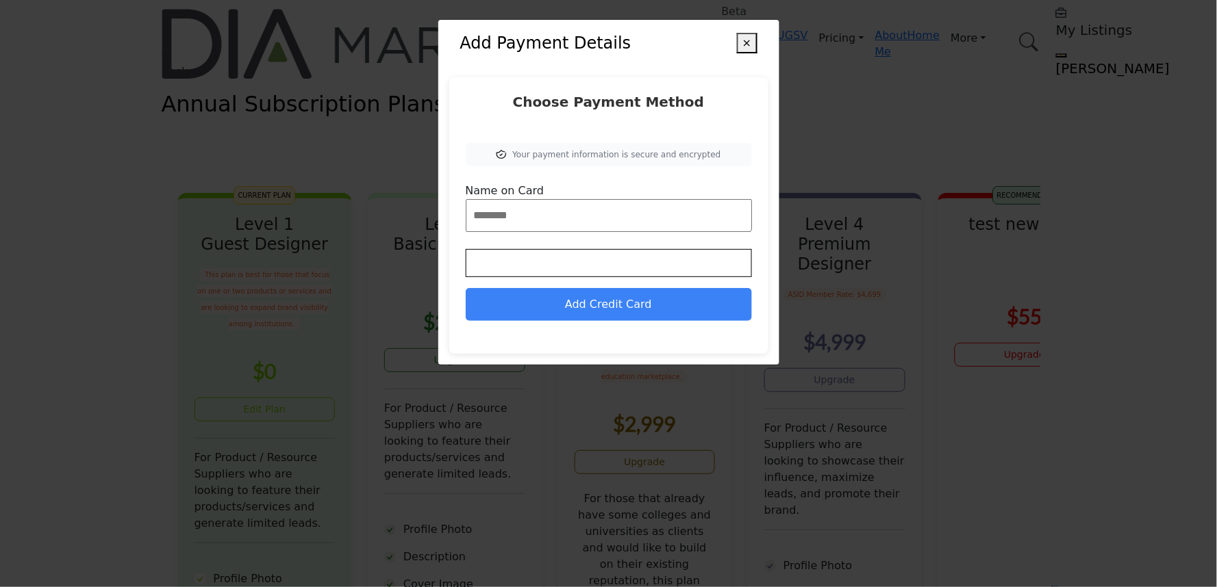
click at [530, 223] on input "Name on Card" at bounding box center [609, 215] width 286 height 33
type input "**"
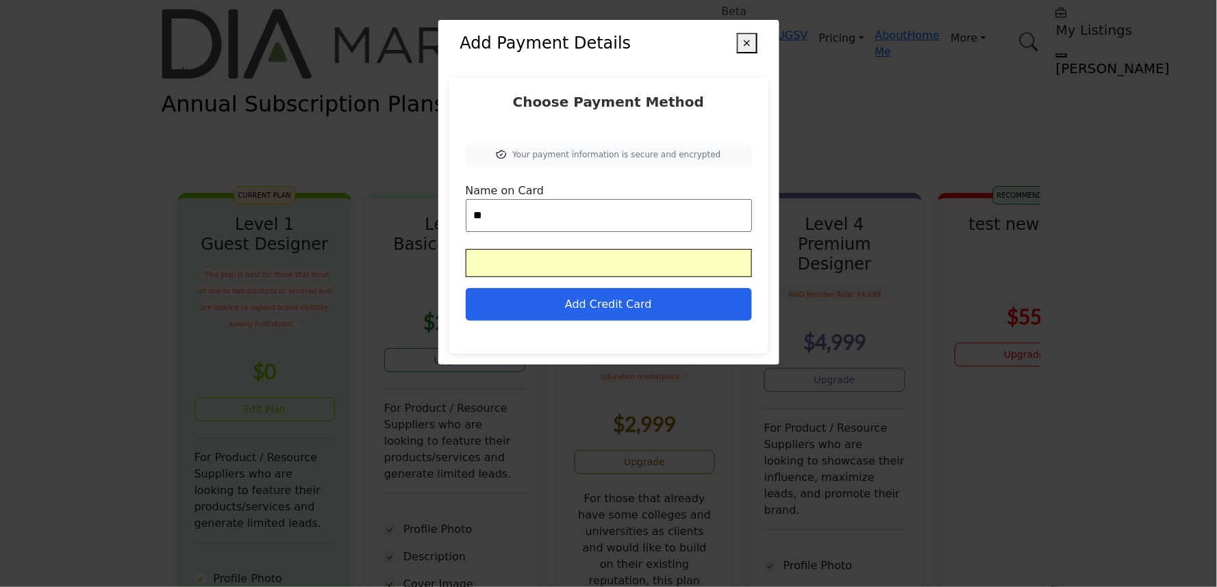
click at [589, 293] on button "Add Credit Card" at bounding box center [609, 304] width 286 height 33
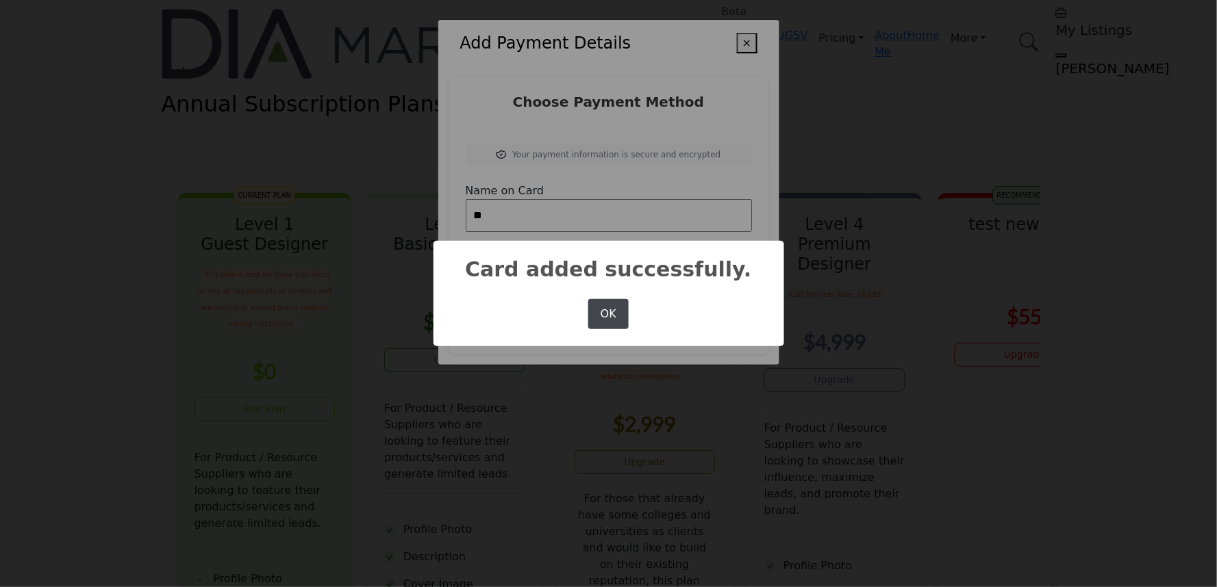
click at [600, 313] on button "OK" at bounding box center [608, 314] width 40 height 30
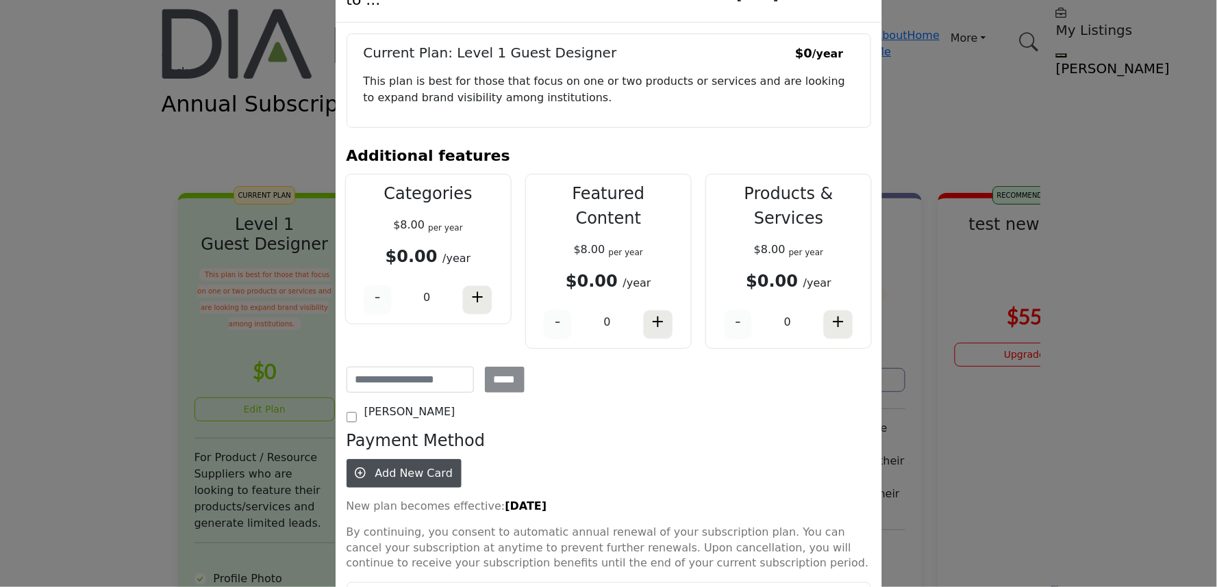
scroll to position [162, 0]
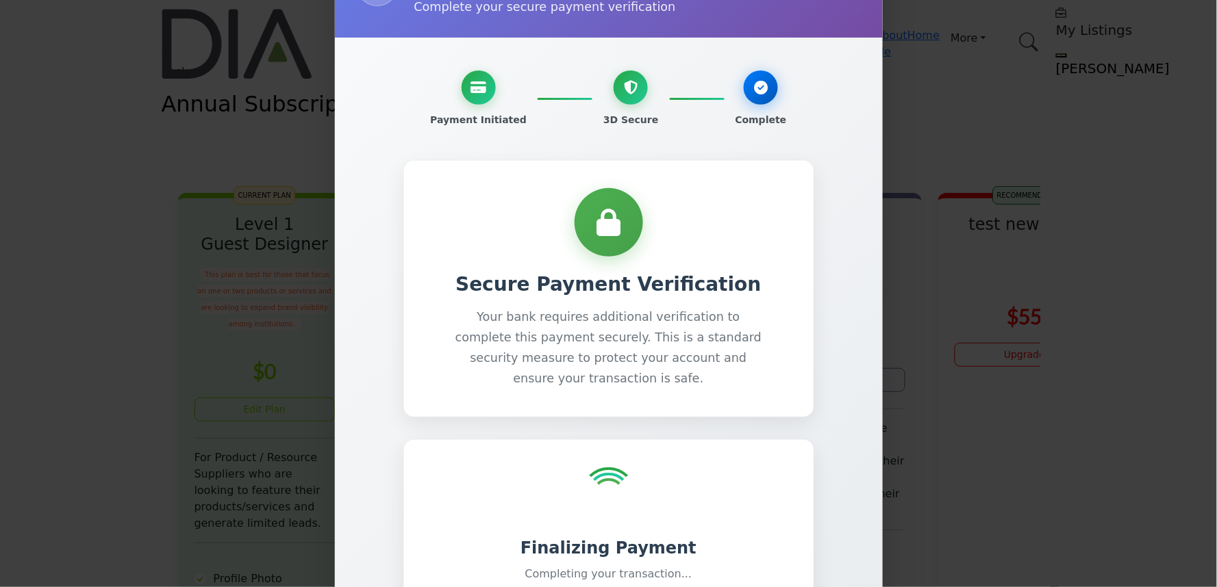
scroll to position [93, 0]
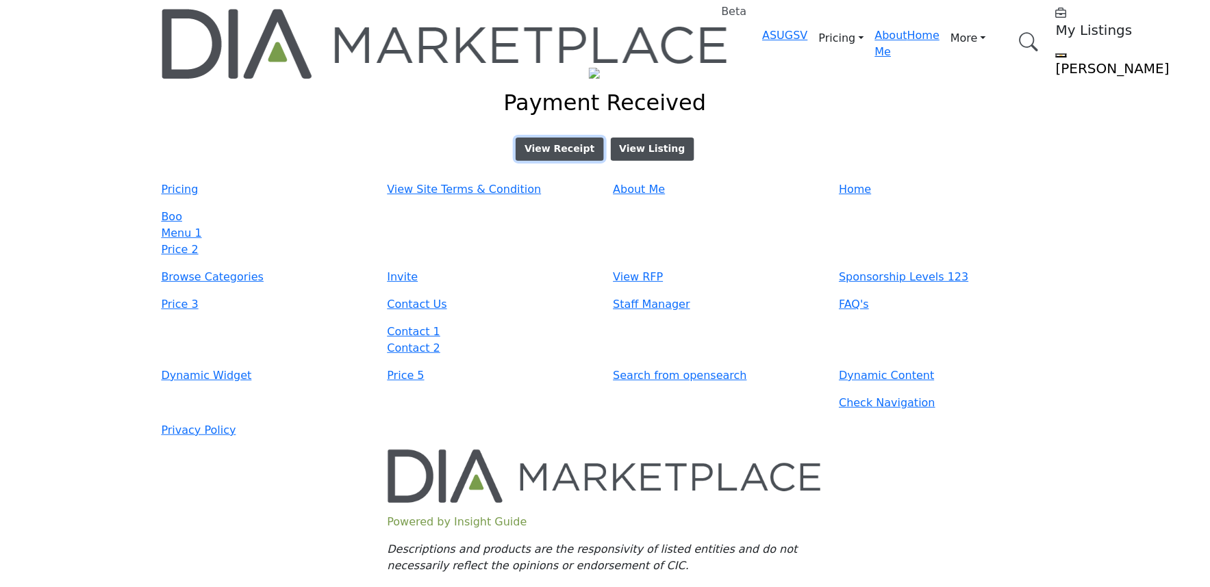
click at [563, 155] on link "View Receipt" at bounding box center [560, 149] width 88 height 23
click at [655, 161] on button "View Listing" at bounding box center [653, 149] width 84 height 23
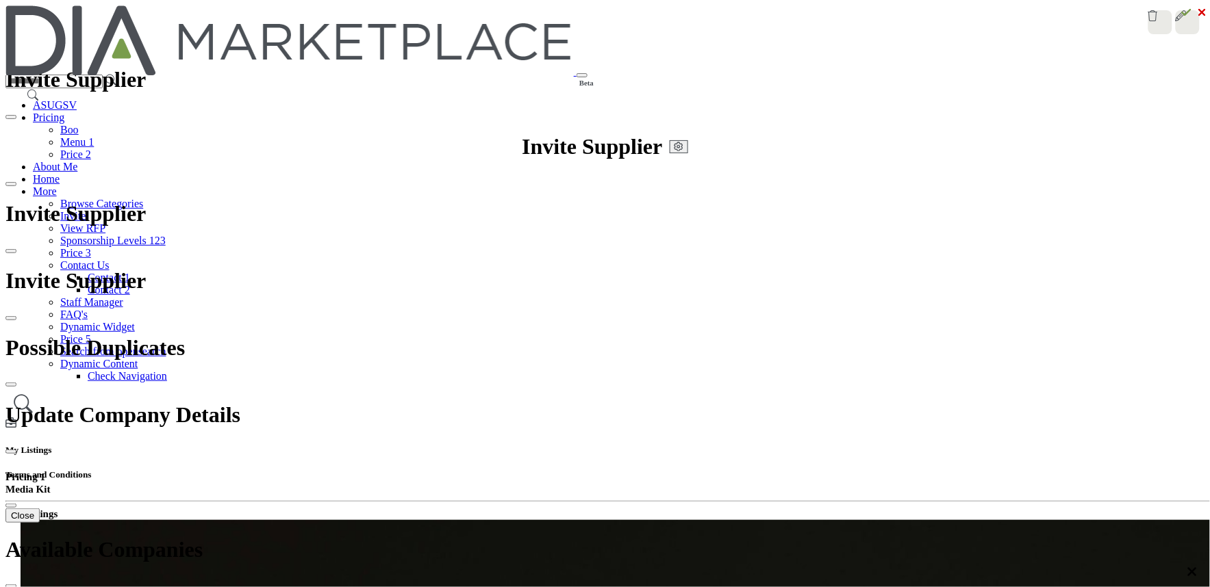
scroll to position [456, 0]
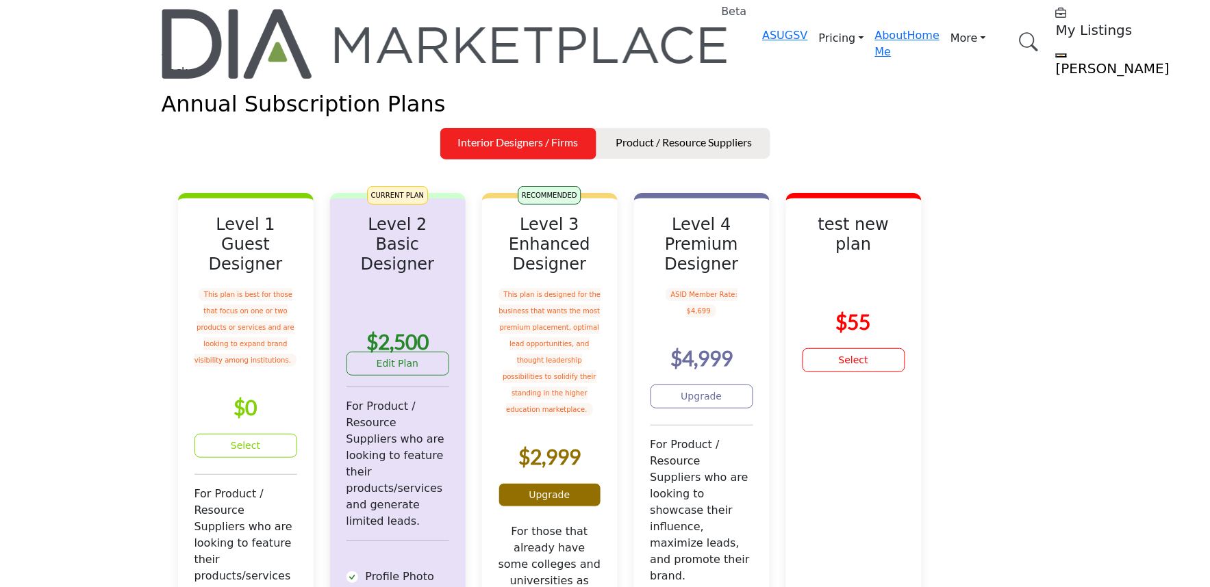
click at [601, 507] on link "Upgrade" at bounding box center [549, 495] width 103 height 24
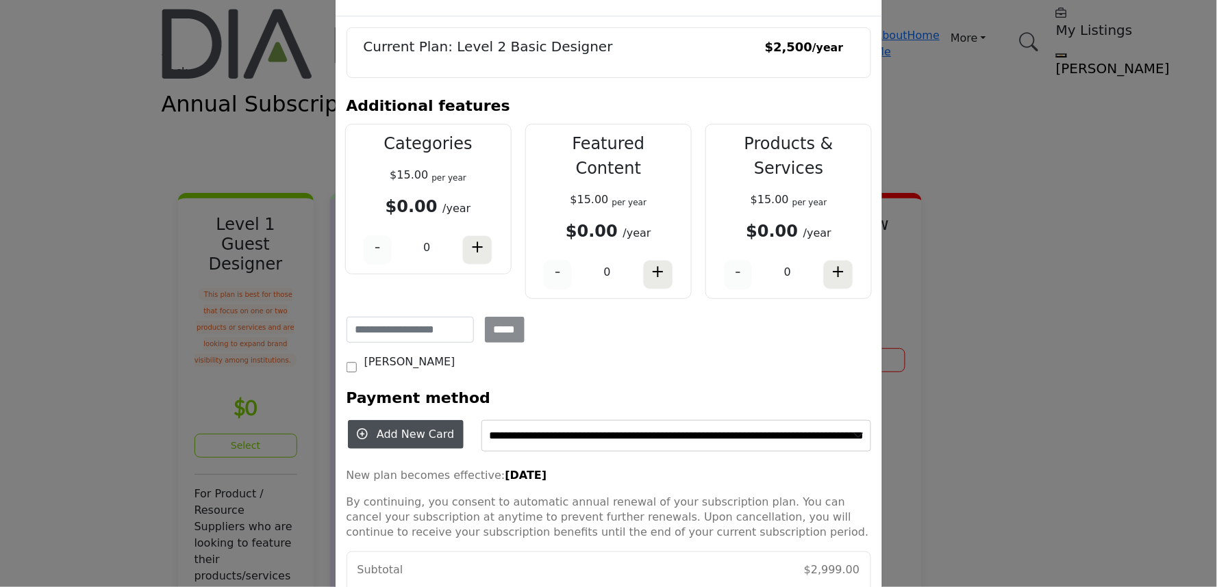
scroll to position [172, 0]
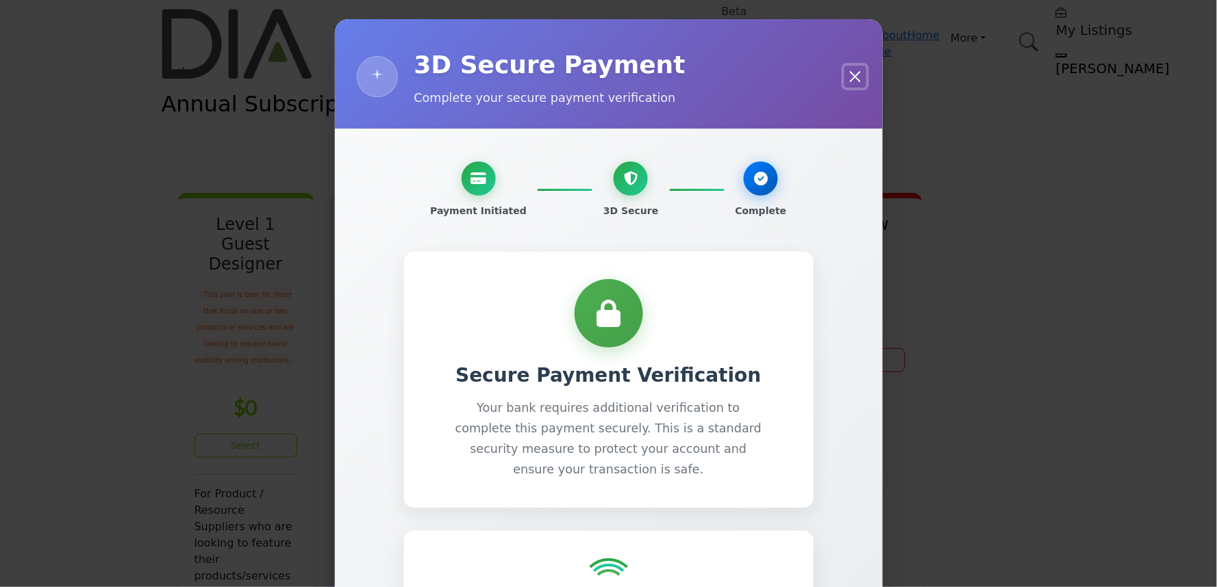
scroll to position [93, 0]
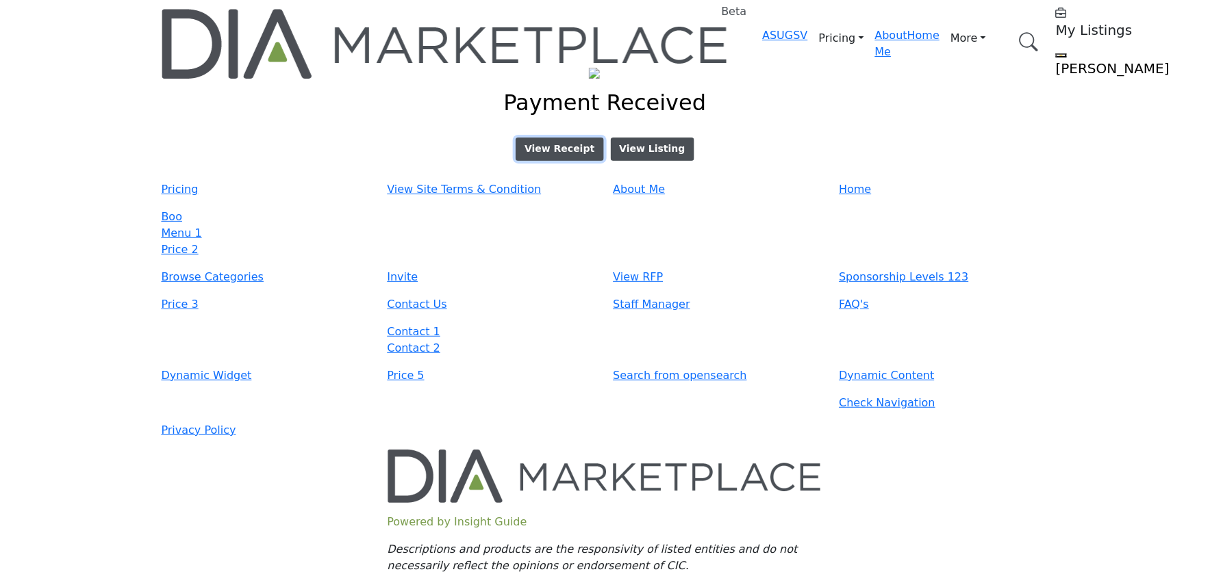
click at [590, 153] on link "View Receipt" at bounding box center [560, 149] width 88 height 23
click at [635, 161] on button "View Listing" at bounding box center [653, 149] width 84 height 23
